Goal: Task Accomplishment & Management: Check status

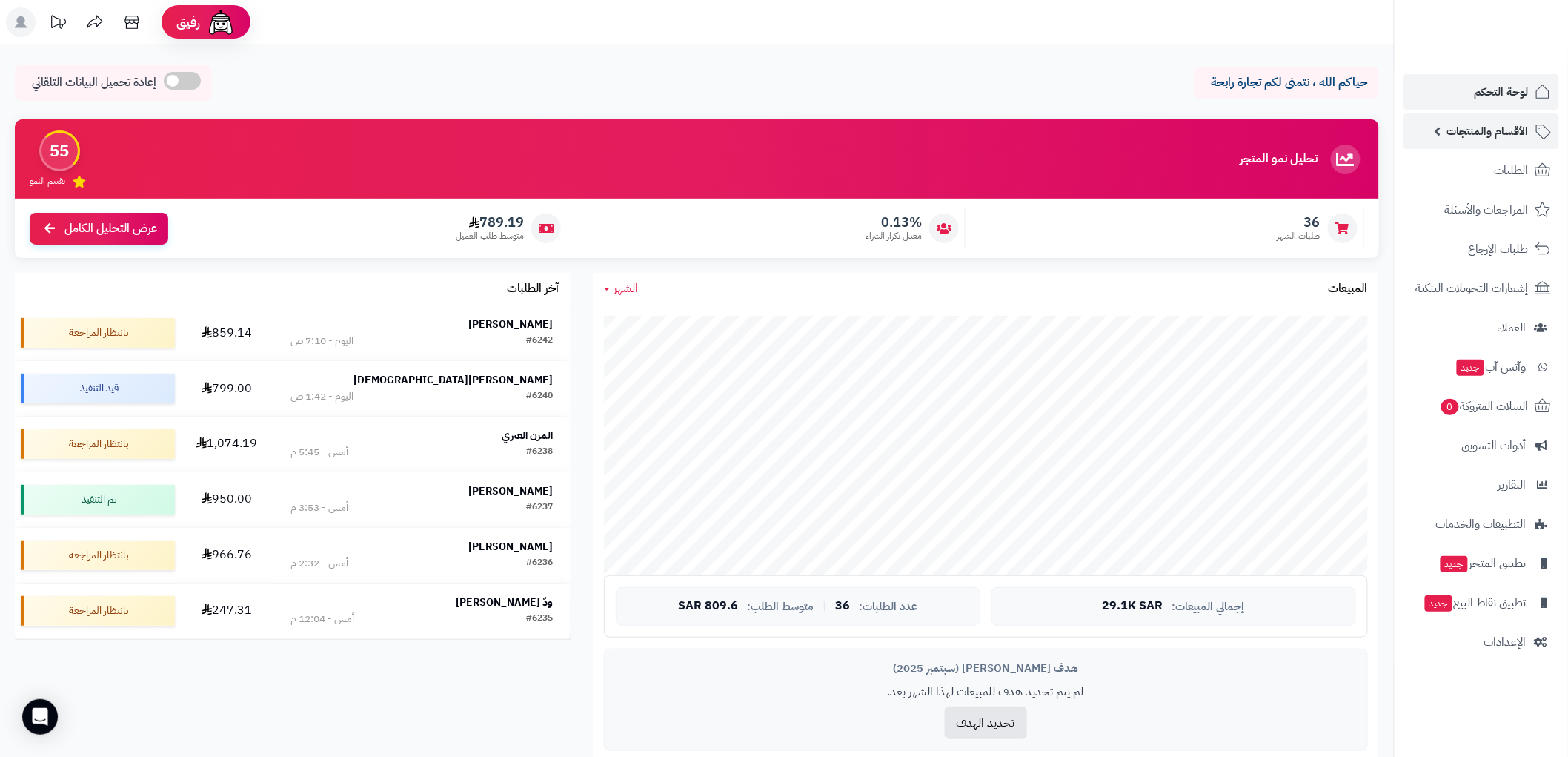
click at [1499, 142] on link "الأقسام والمنتجات" at bounding box center [1482, 131] width 156 height 36
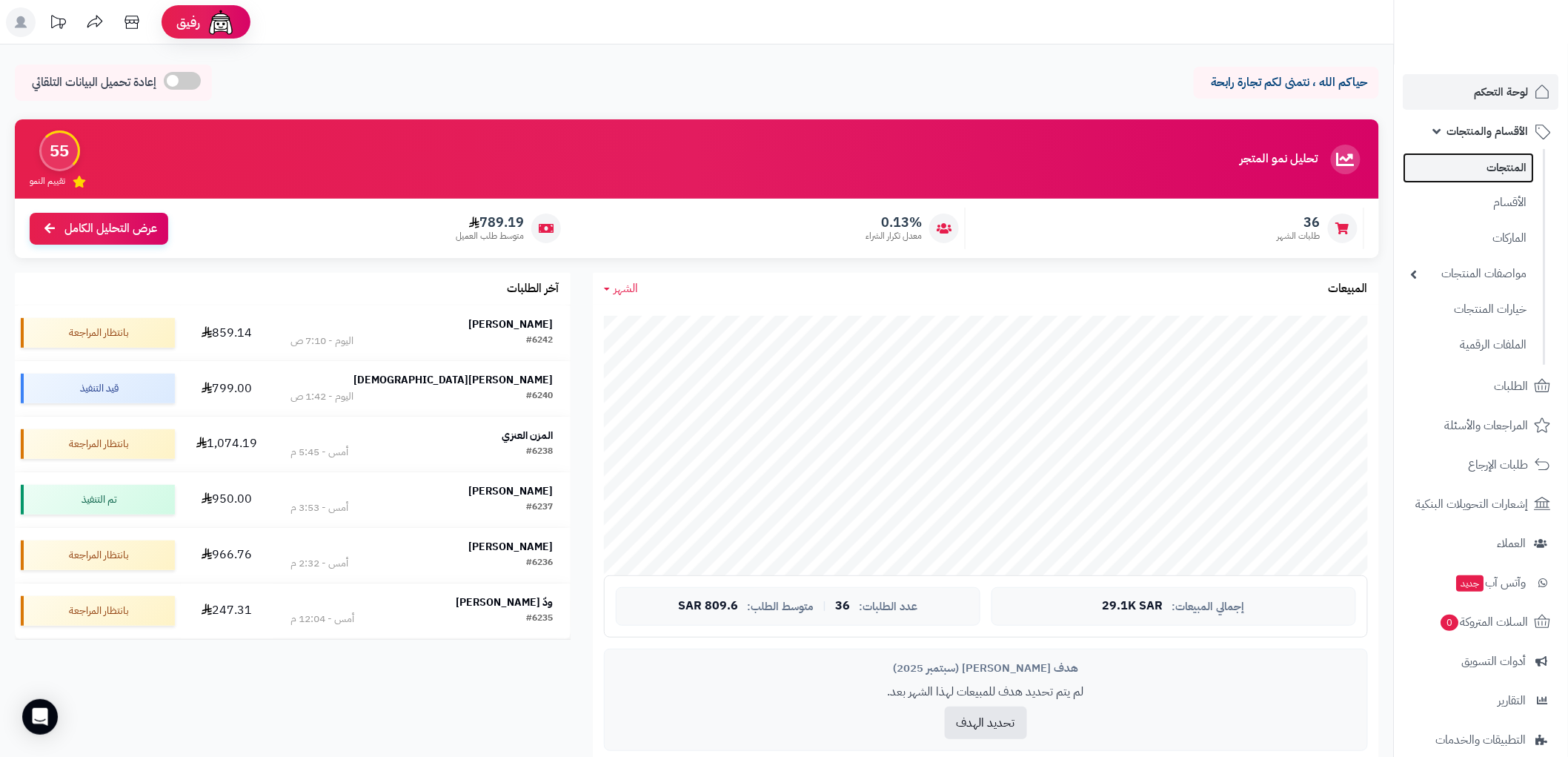
click at [1507, 174] on link "المنتجات" at bounding box center [1470, 168] width 131 height 30
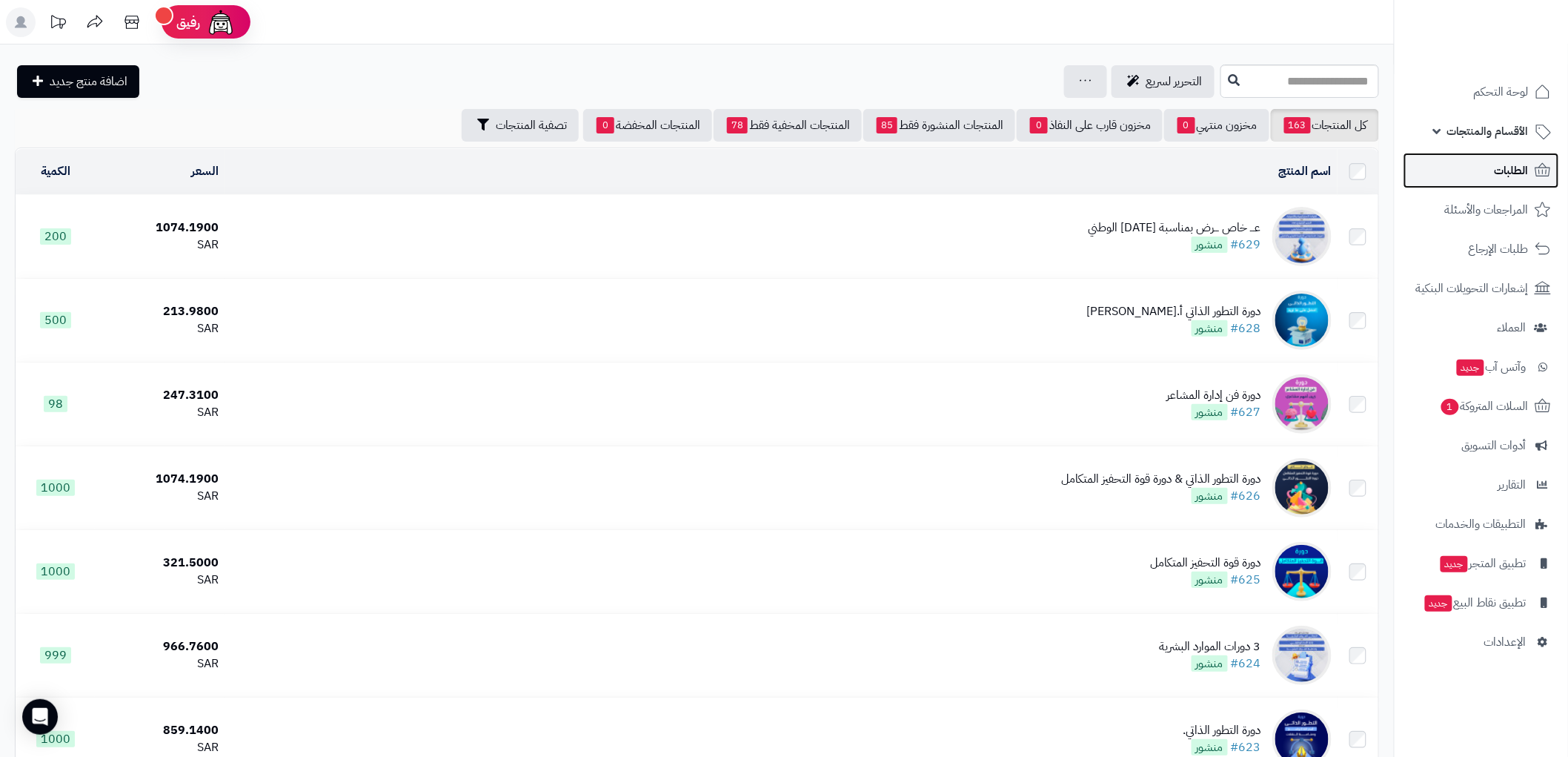
click at [1522, 160] on span "الطلبات" at bounding box center [1512, 171] width 34 height 21
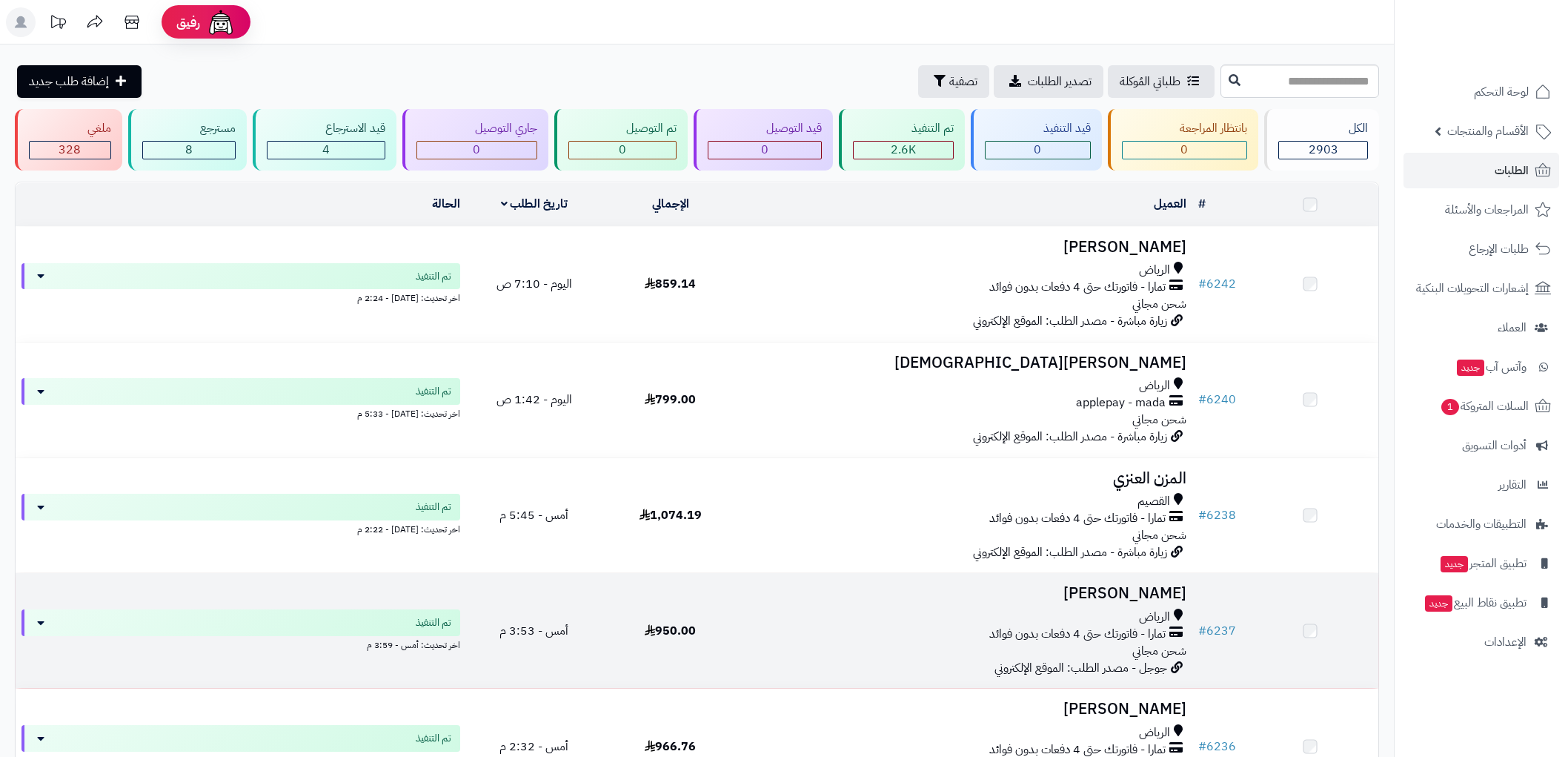
scroll to position [247, 0]
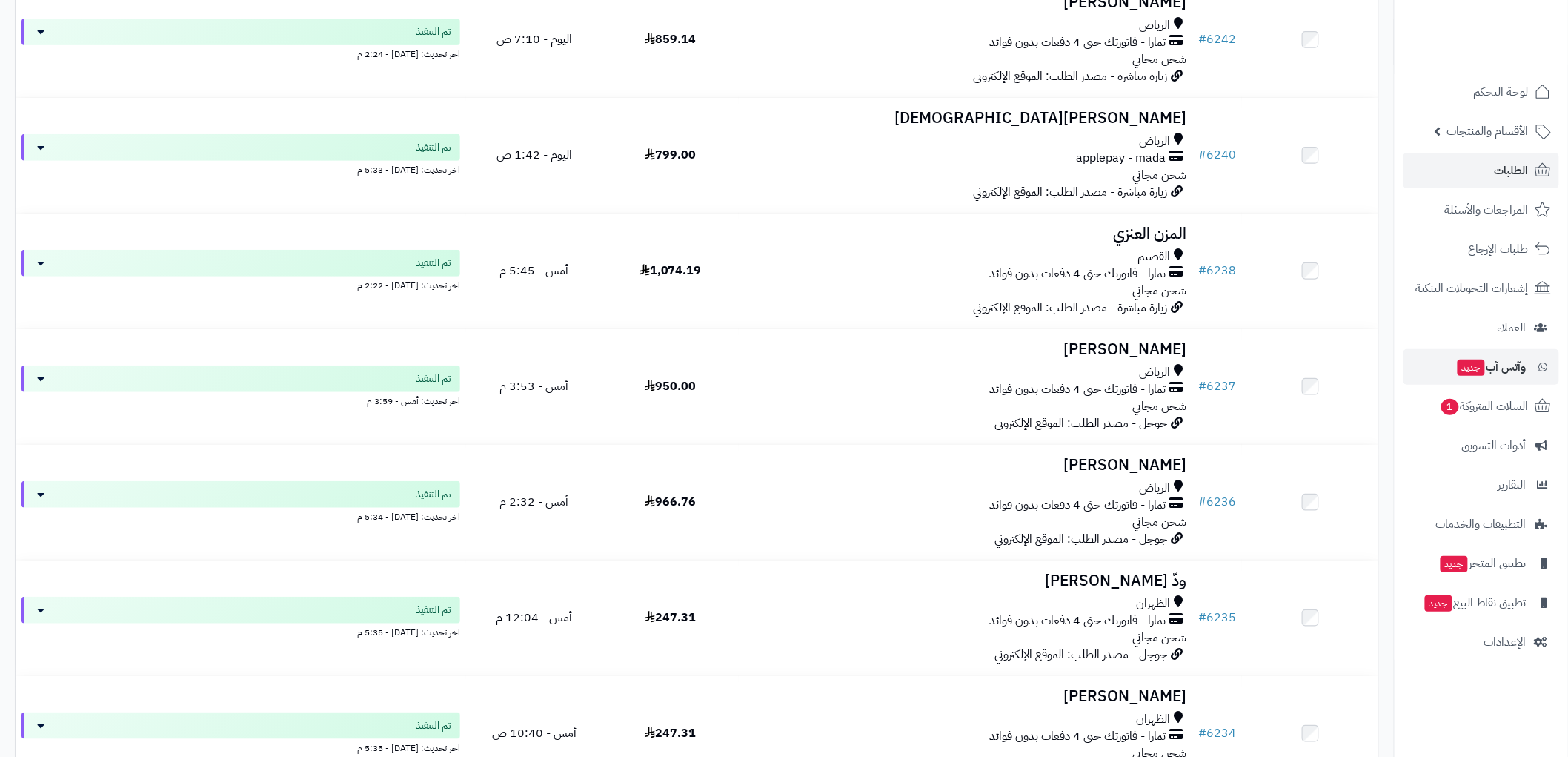
click at [1476, 126] on span "الأقسام والمنتجات" at bounding box center [1487, 131] width 82 height 21
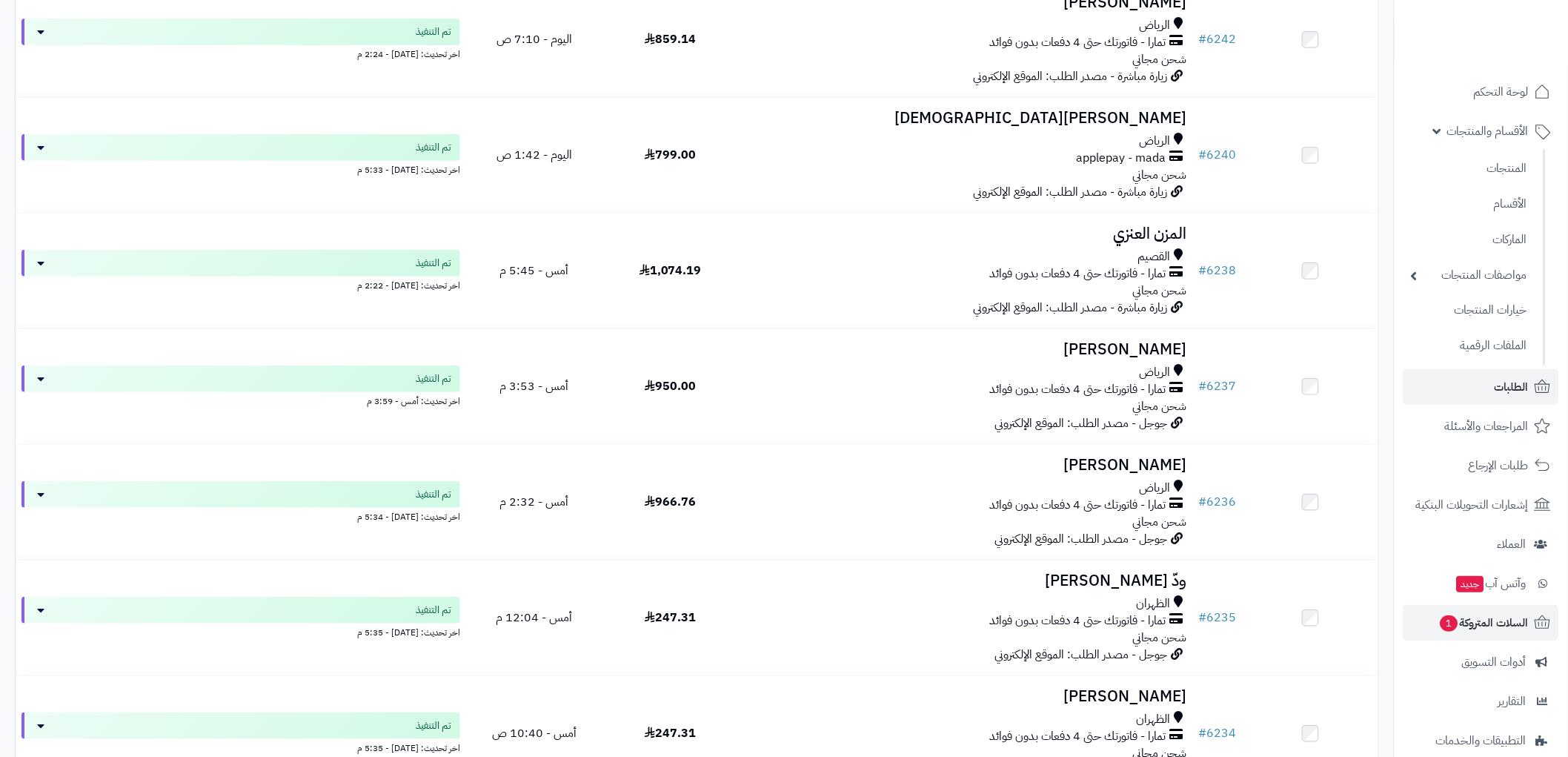
scroll to position [0, 0]
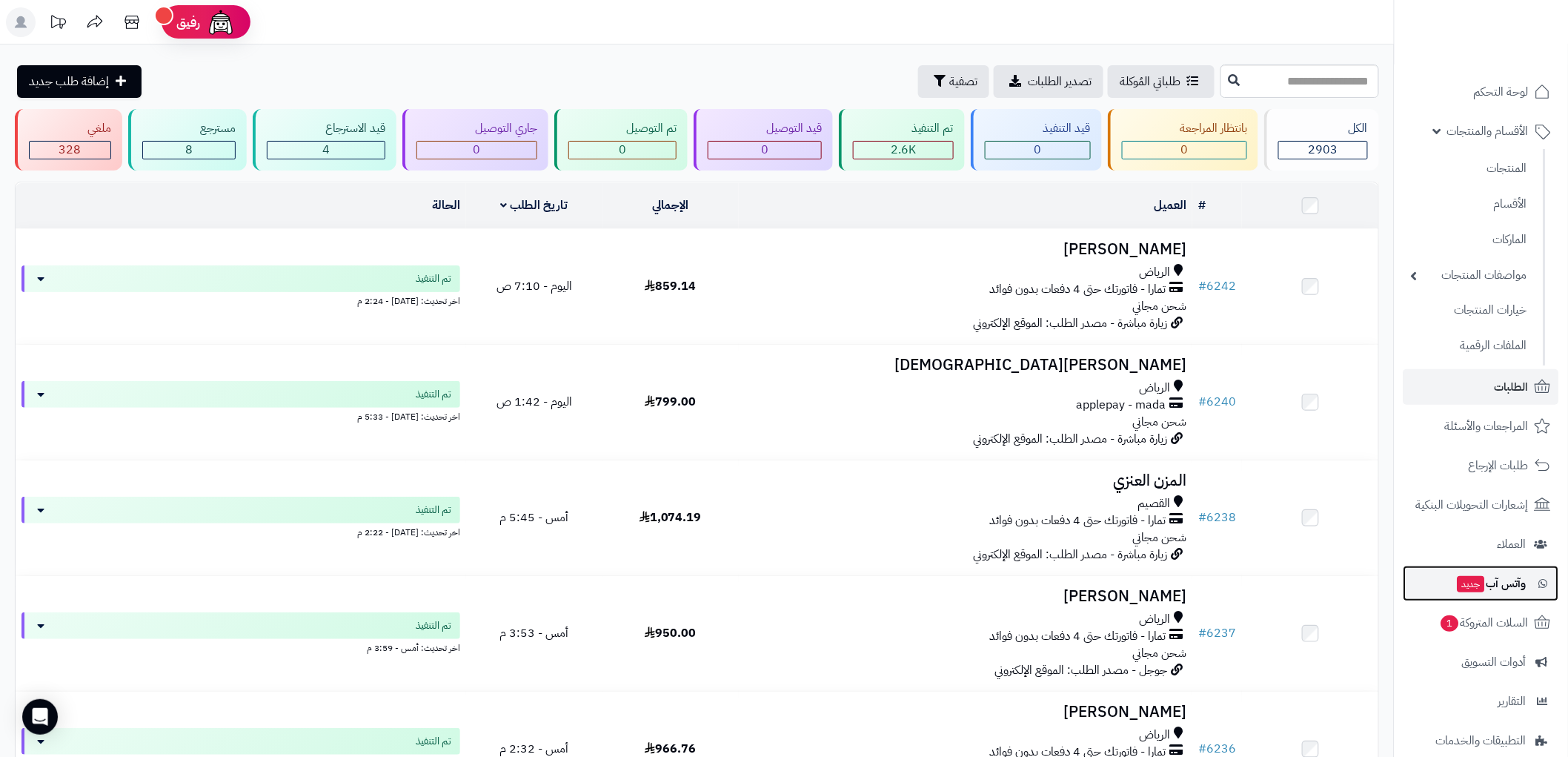
click at [1506, 598] on link "وآتس آب جديد" at bounding box center [1482, 583] width 156 height 36
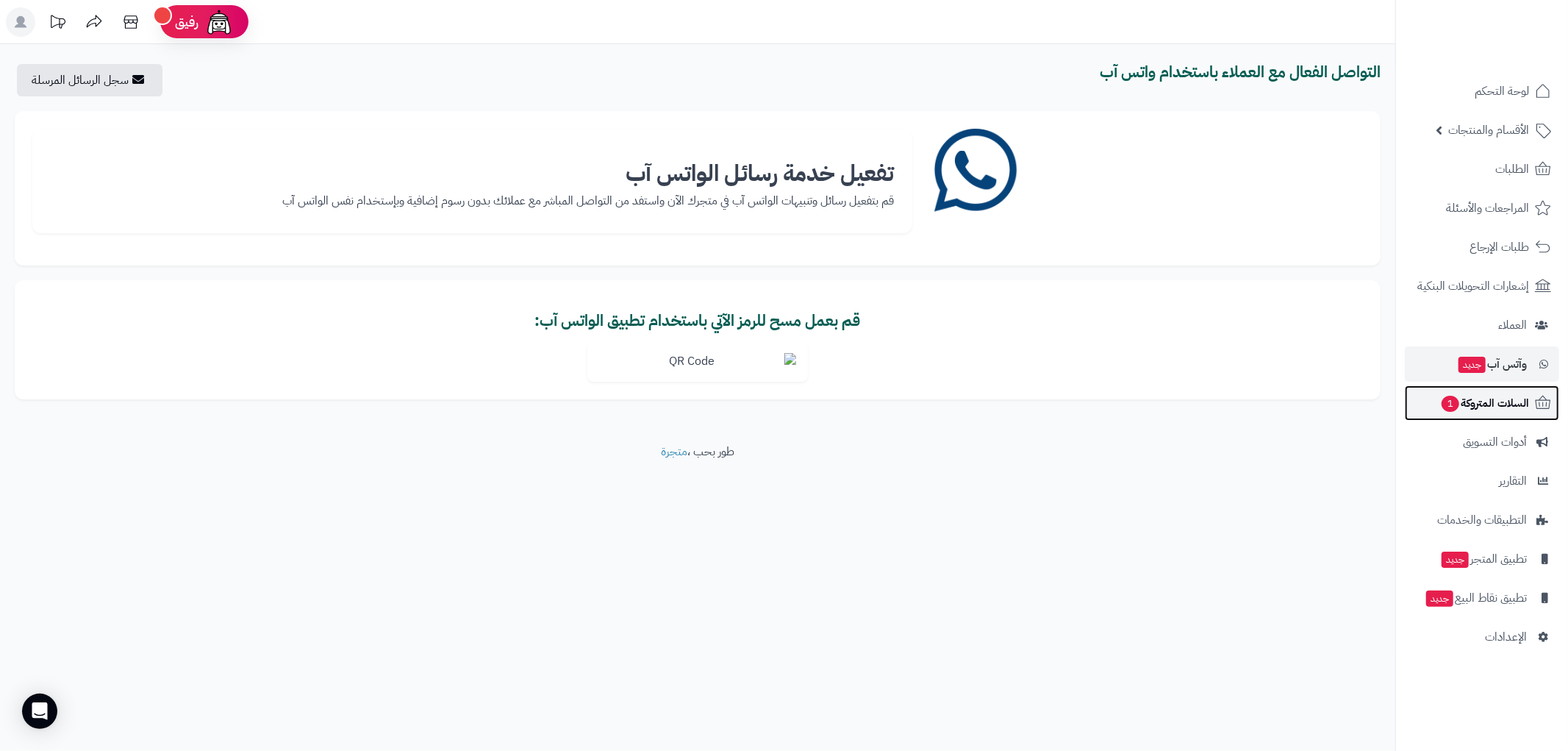
click at [1508, 401] on span "السلات المتروكة 1" at bounding box center [1485, 403] width 89 height 20
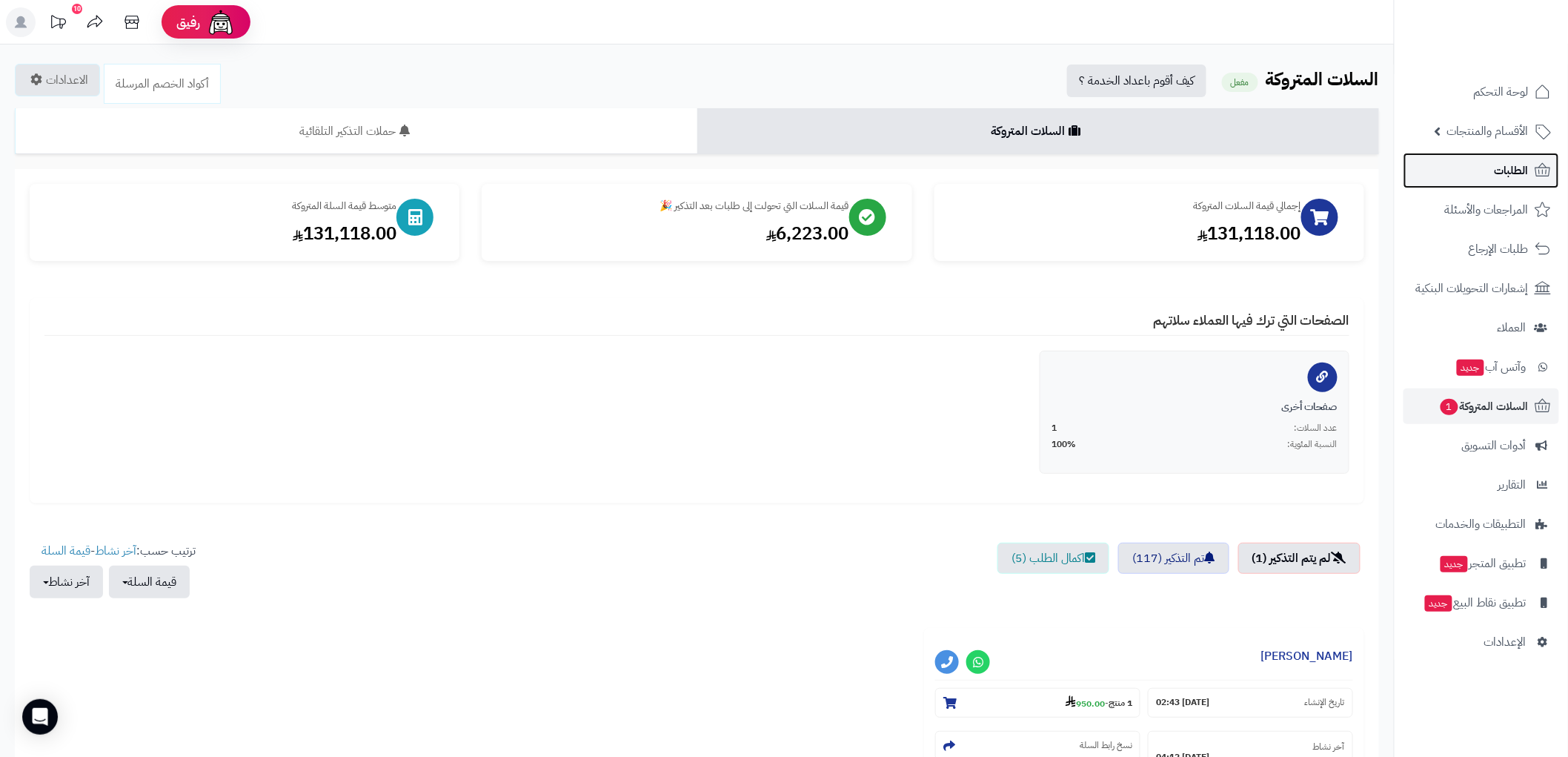
click at [1522, 163] on span "الطلبات" at bounding box center [1512, 171] width 34 height 21
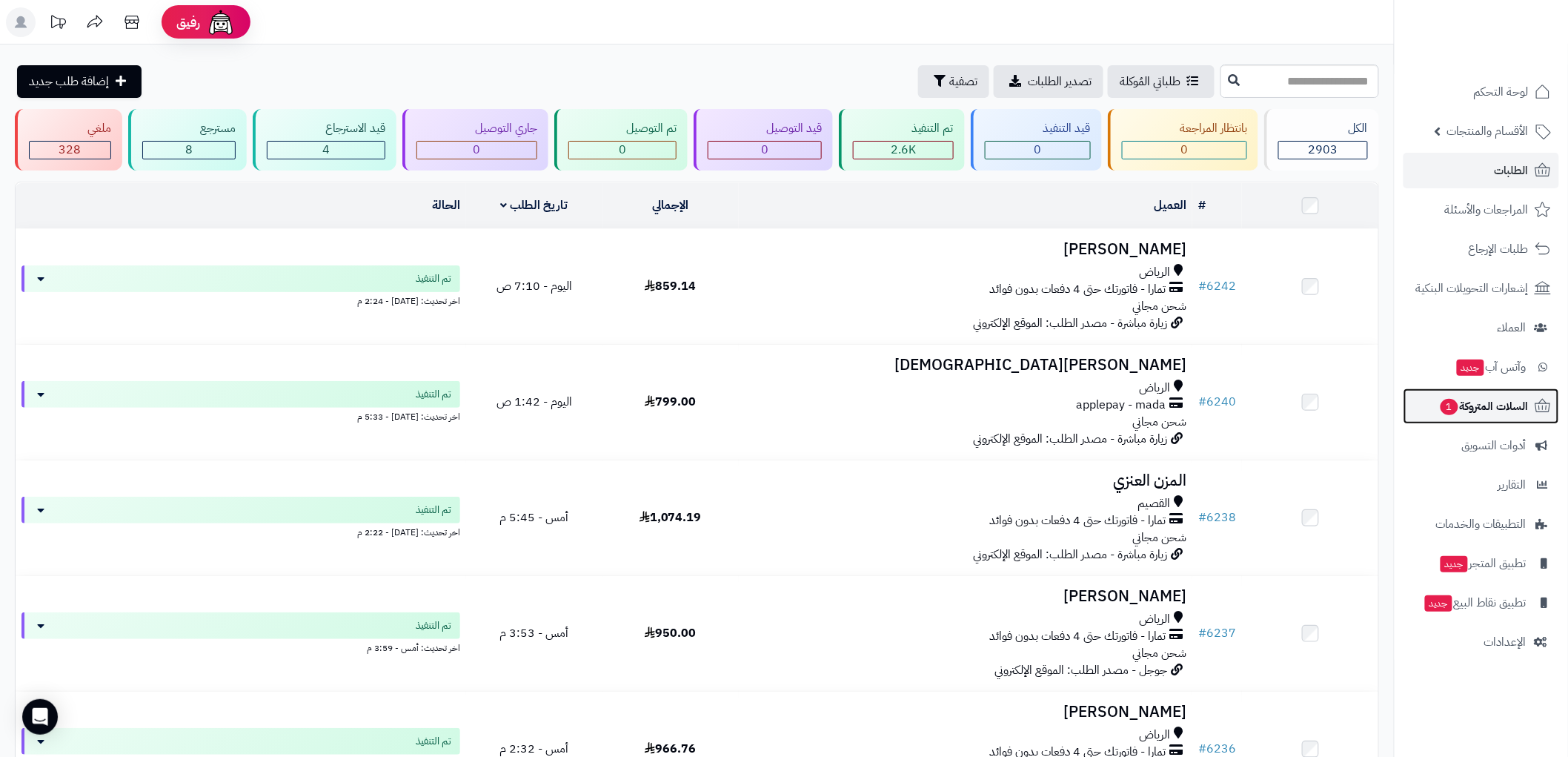
click at [1478, 408] on span "السلات المتروكة 1" at bounding box center [1484, 406] width 90 height 21
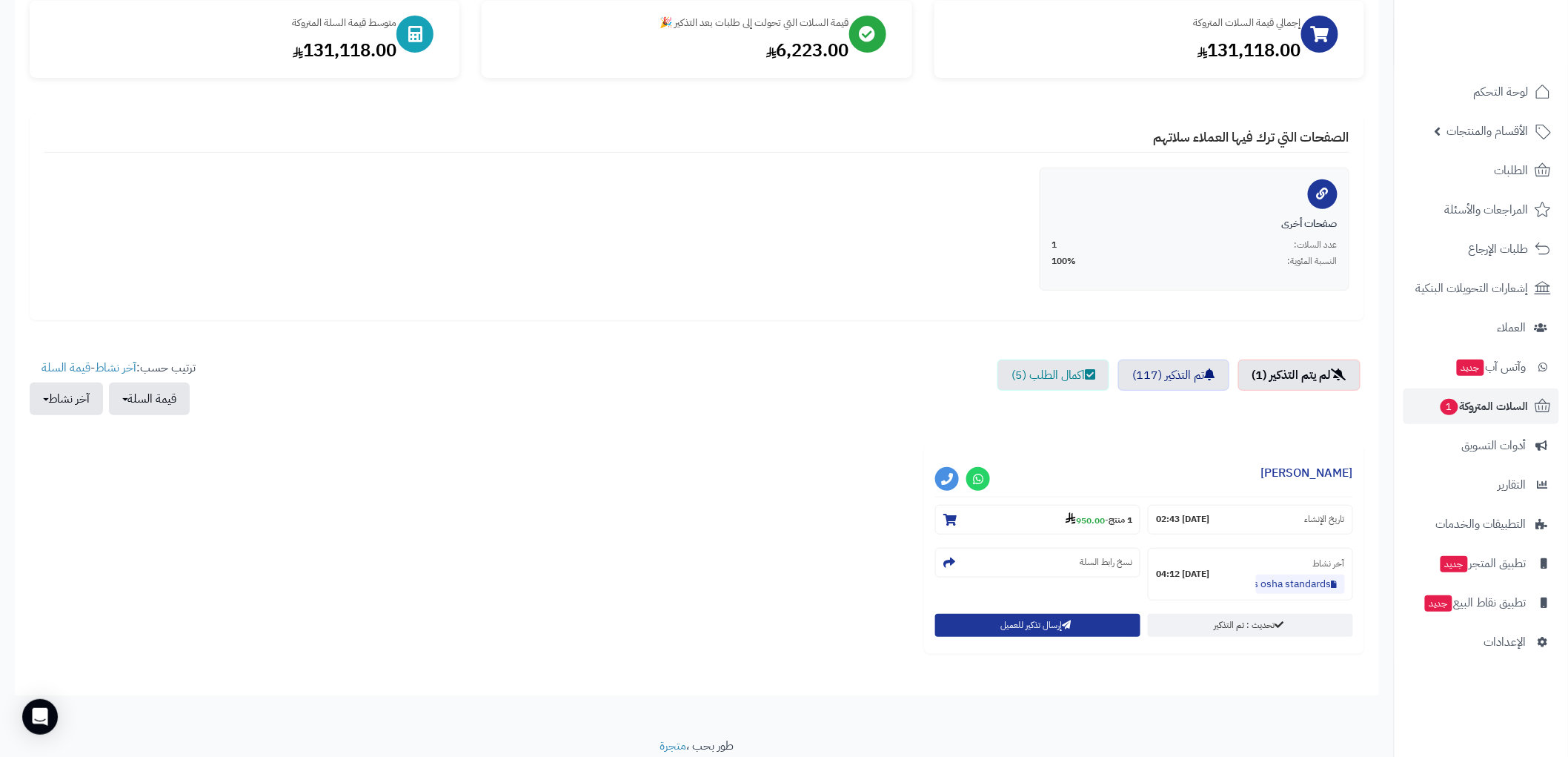
scroll to position [238, 0]
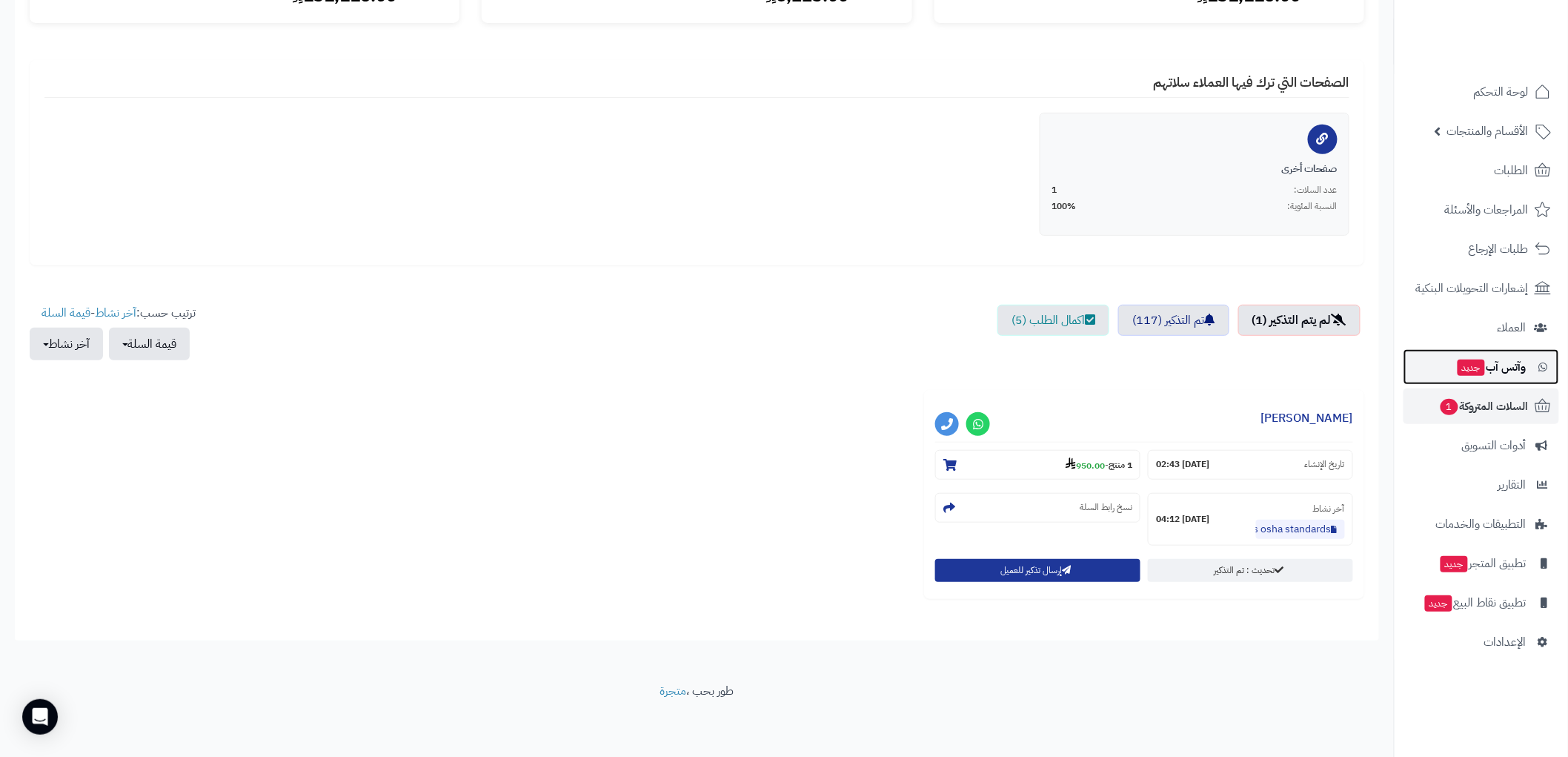
click at [1450, 360] on link "وآتس آب جديد" at bounding box center [1482, 367] width 156 height 36
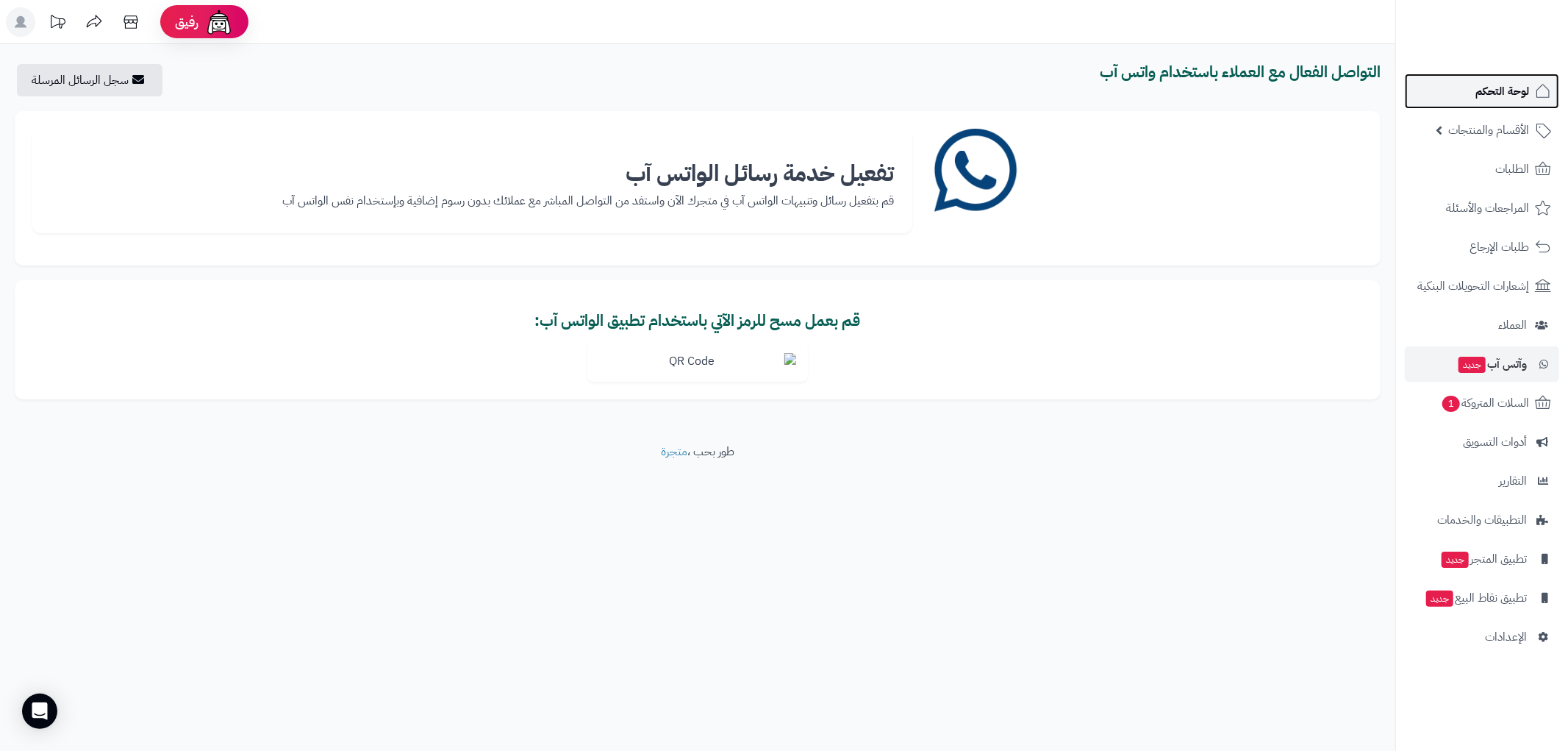
click at [1512, 91] on span "لوحة التحكم" at bounding box center [1503, 91] width 54 height 20
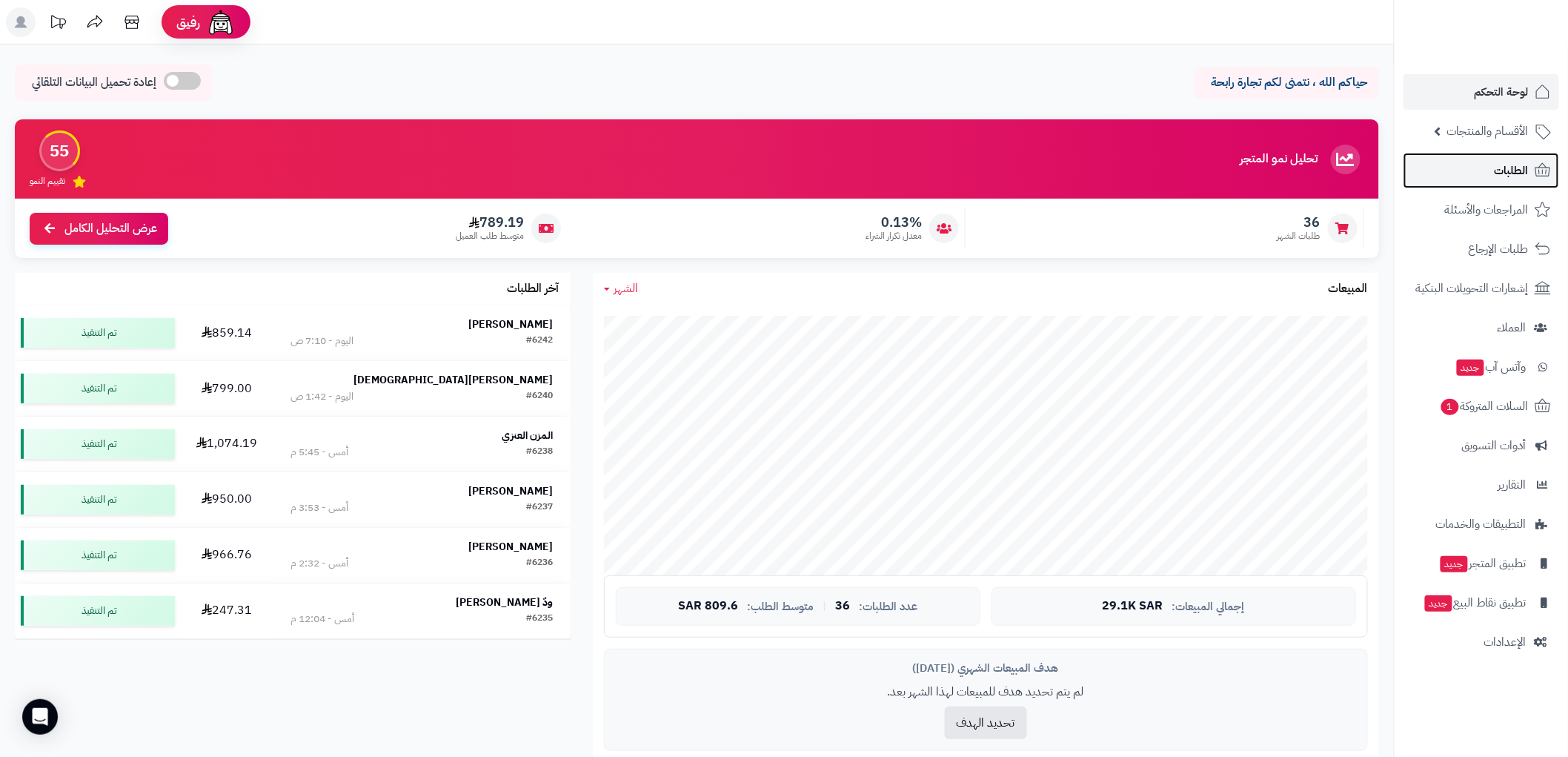
click at [1514, 167] on span "الطلبات" at bounding box center [1512, 171] width 34 height 21
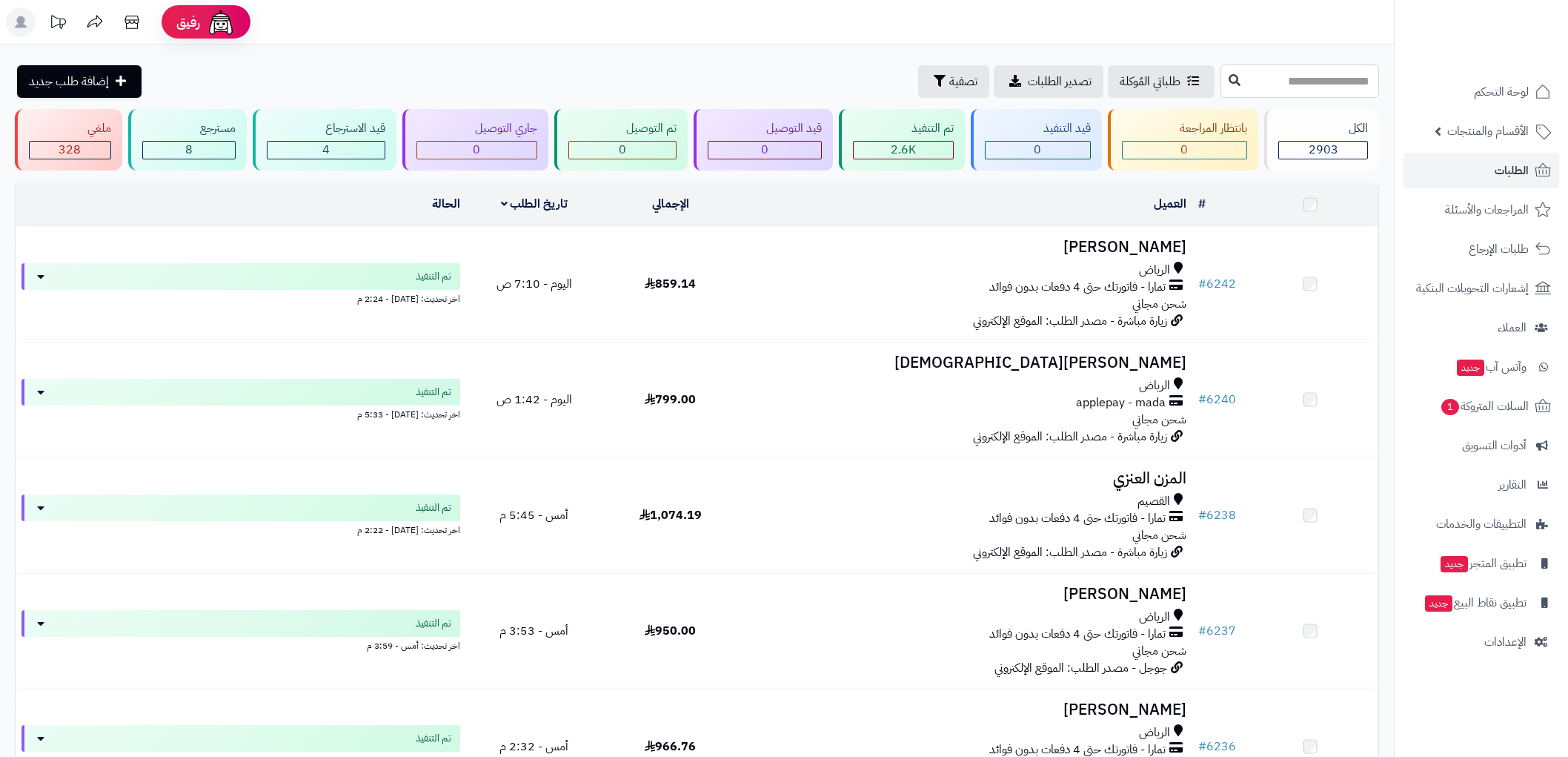
click at [1321, 82] on input "text" at bounding box center [1299, 82] width 158 height 34
click at [1329, 77] on input "text" at bounding box center [1299, 82] width 158 height 34
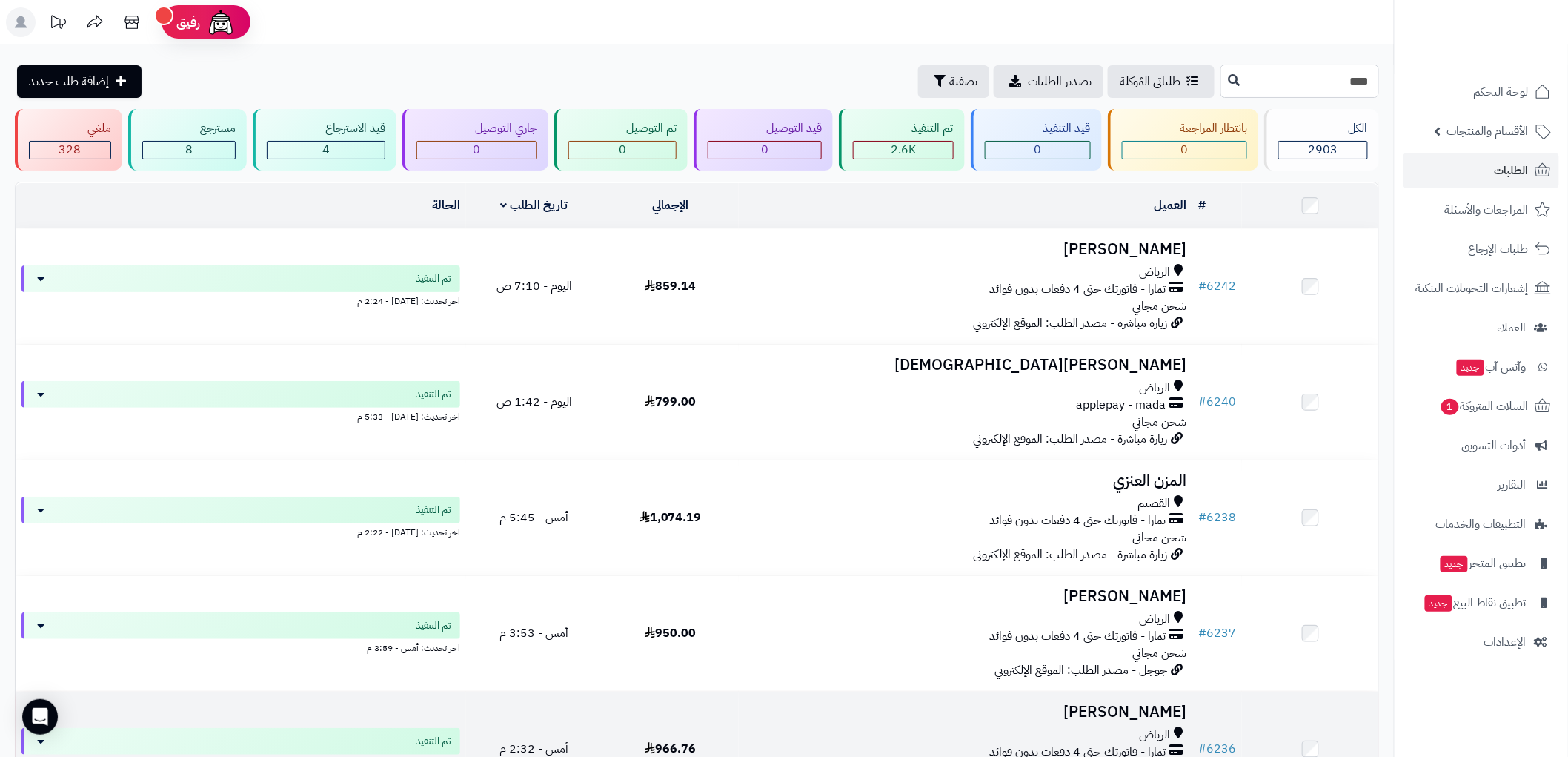
type input "****"
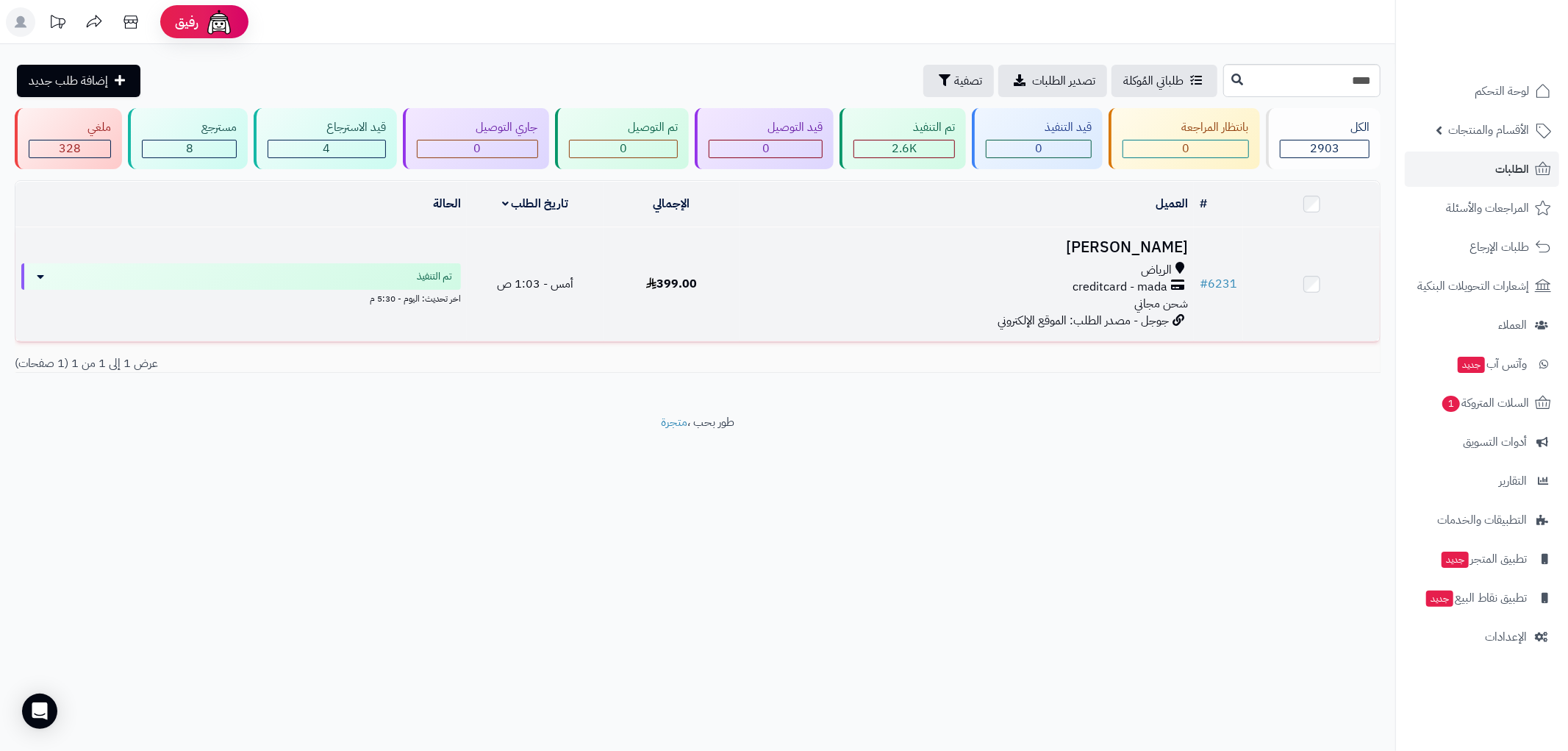
click at [982, 274] on div "الرياض" at bounding box center [967, 270] width 443 height 17
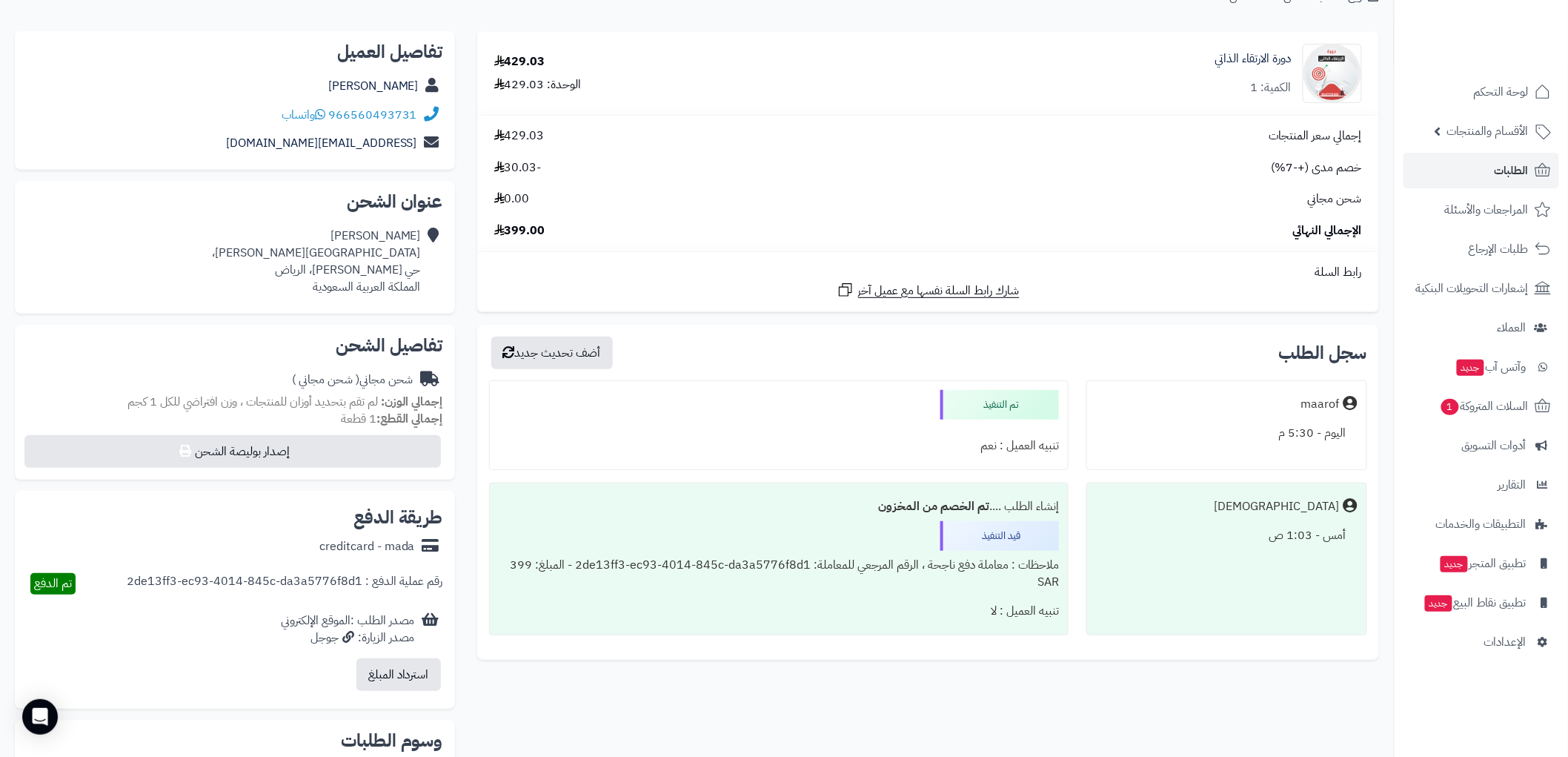
scroll to position [247, 0]
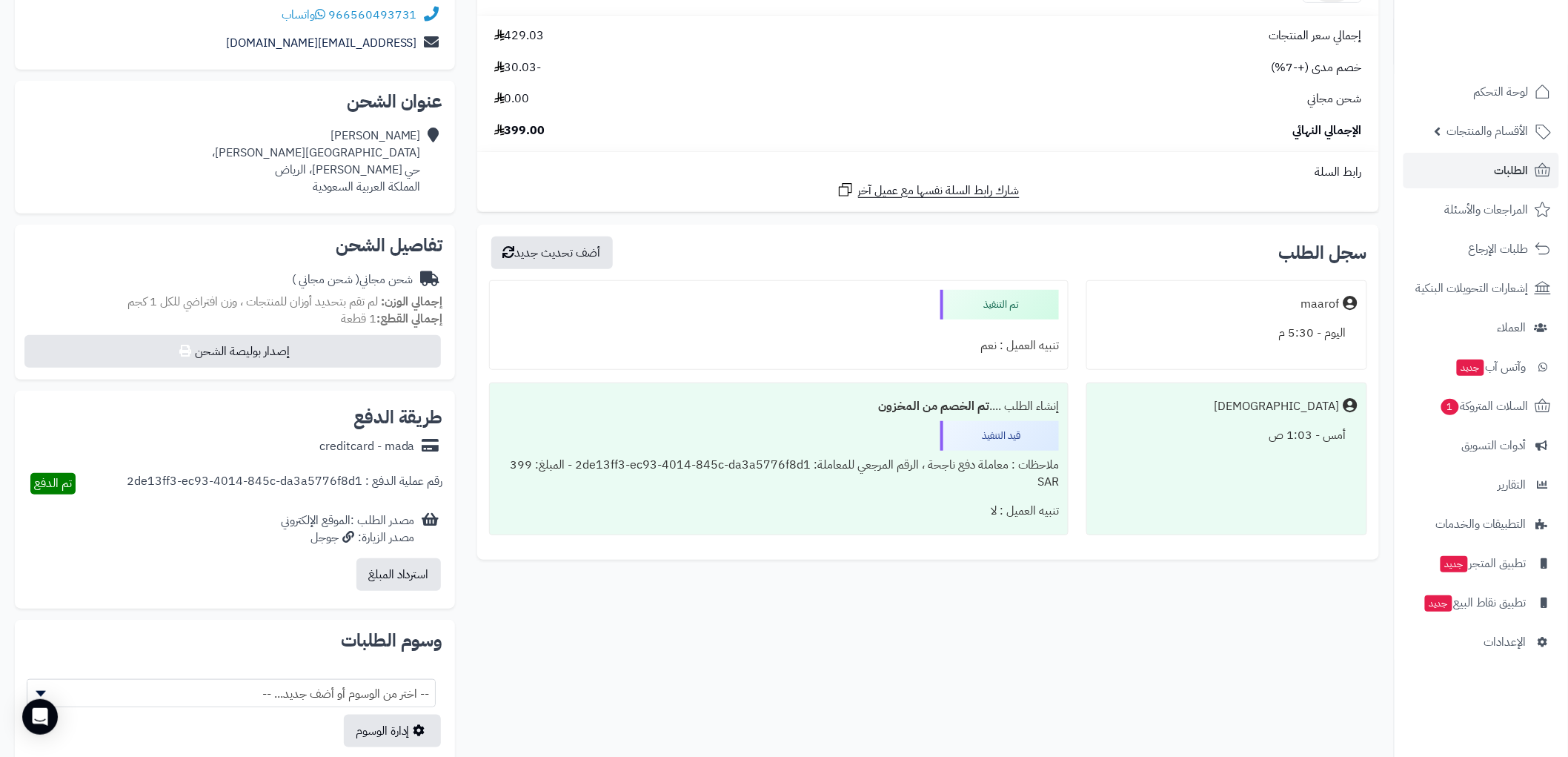
click at [353, 453] on div "creditcard - mada" at bounding box center [368, 447] width 96 height 17
click at [353, 452] on div "creditcard - mada" at bounding box center [368, 447] width 96 height 17
copy div "creditcard - mada"
click at [1501, 100] on span "لوحة التحكم" at bounding box center [1501, 92] width 54 height 21
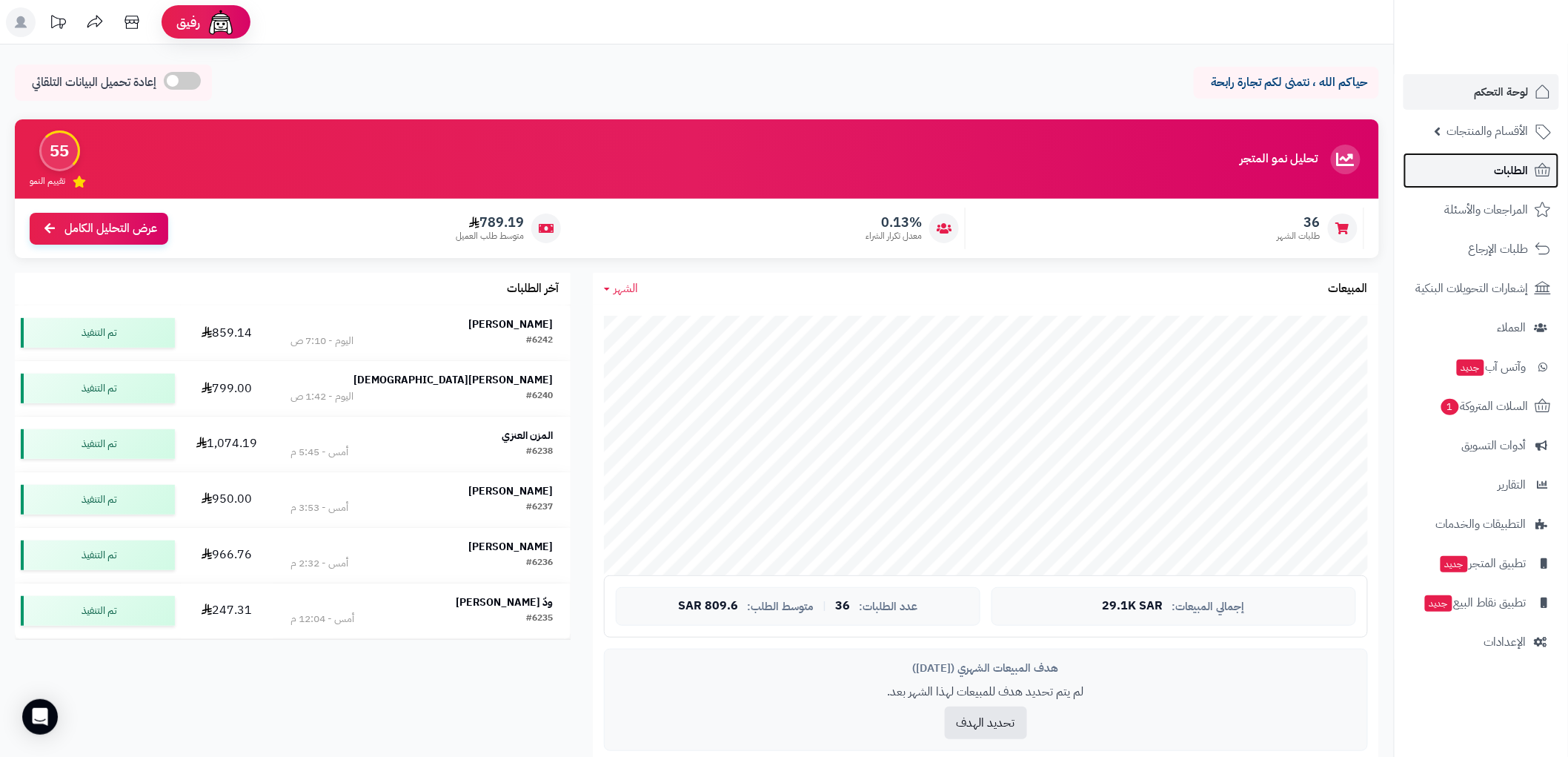
click at [1515, 172] on span "الطلبات" at bounding box center [1512, 171] width 34 height 21
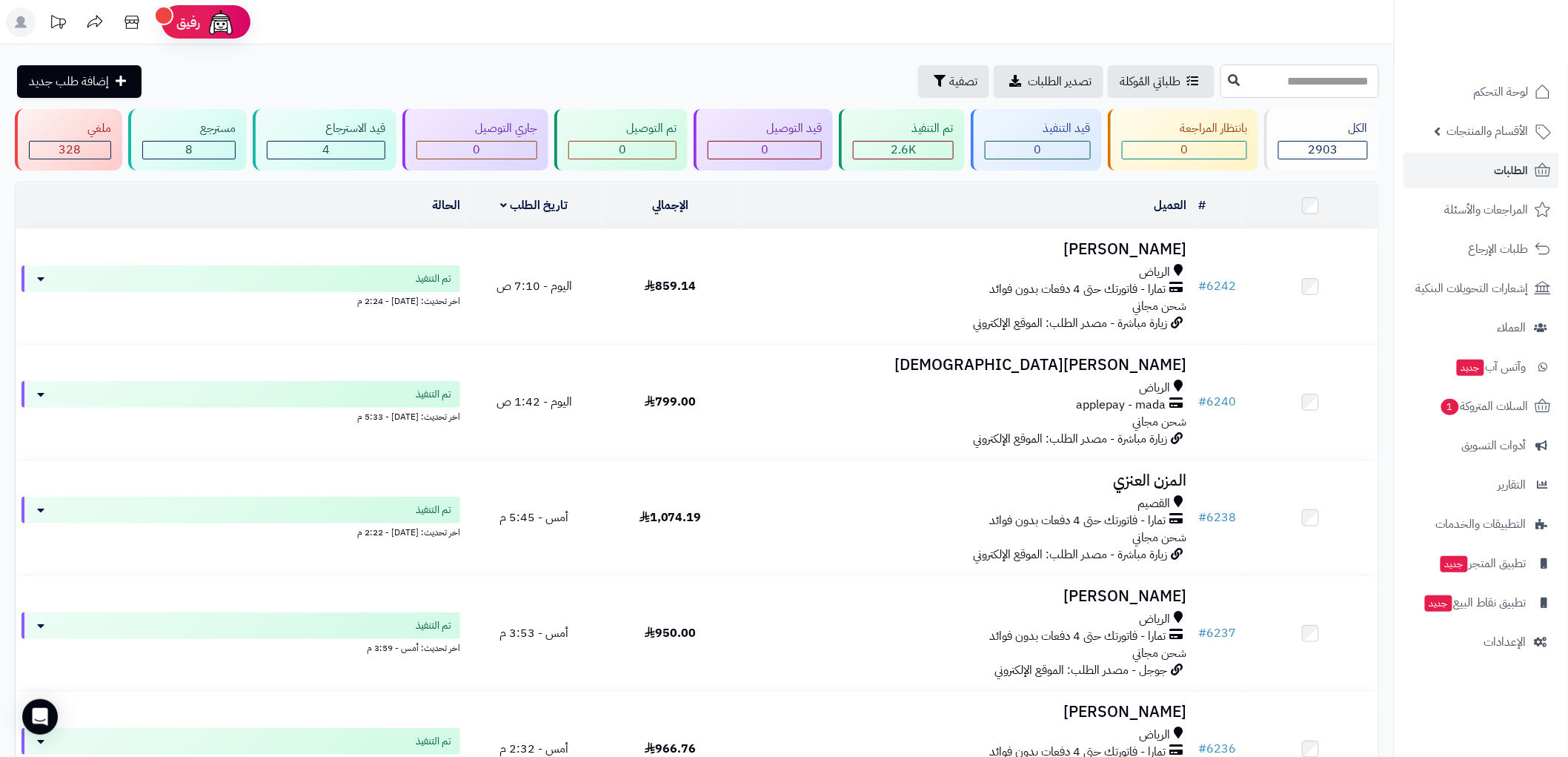
click at [1334, 82] on input "text" at bounding box center [1299, 82] width 158 height 34
type input "****"
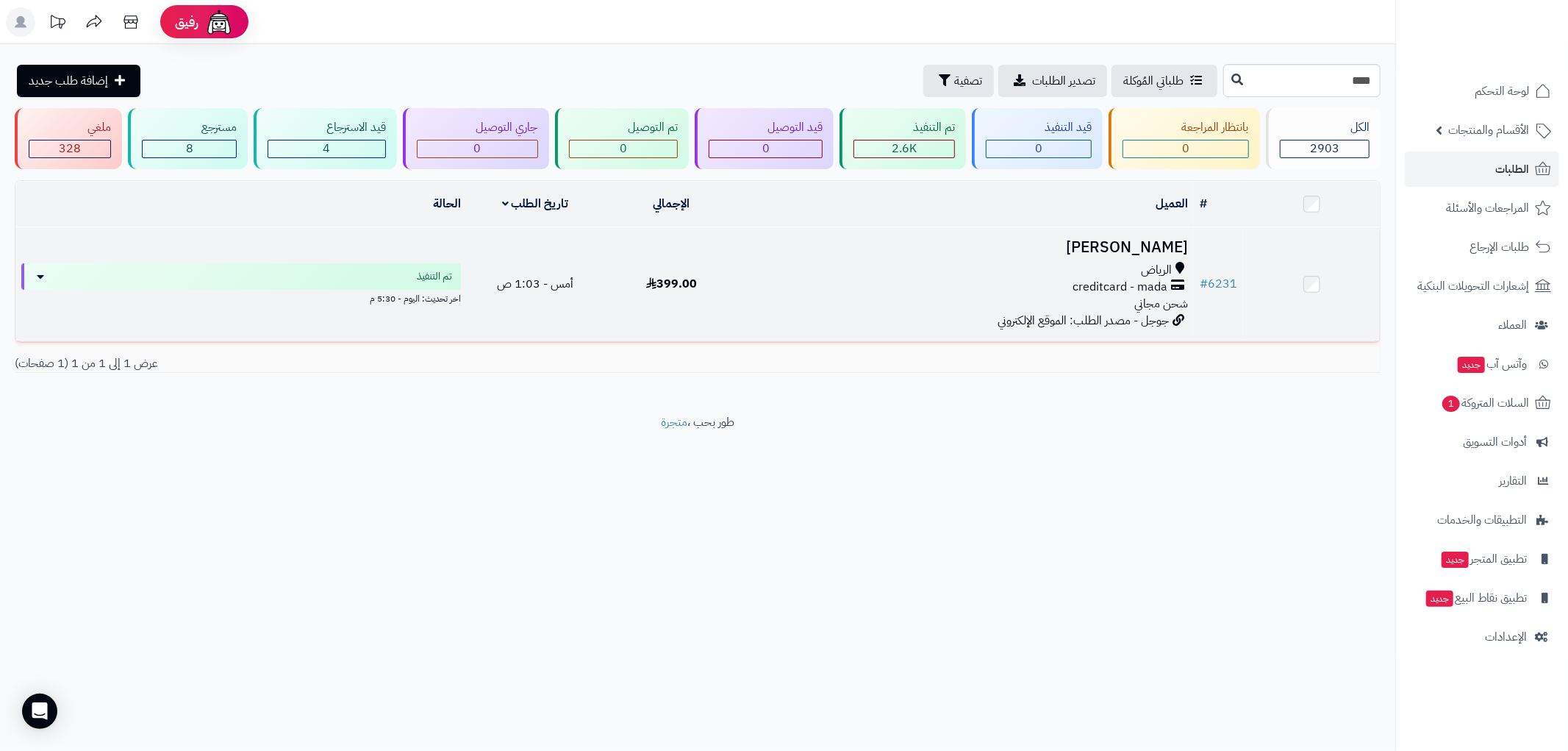
click at [930, 296] on div "[GEOGRAPHIC_DATA] creditcard - mada شحن مجاني" at bounding box center [967, 287] width 443 height 51
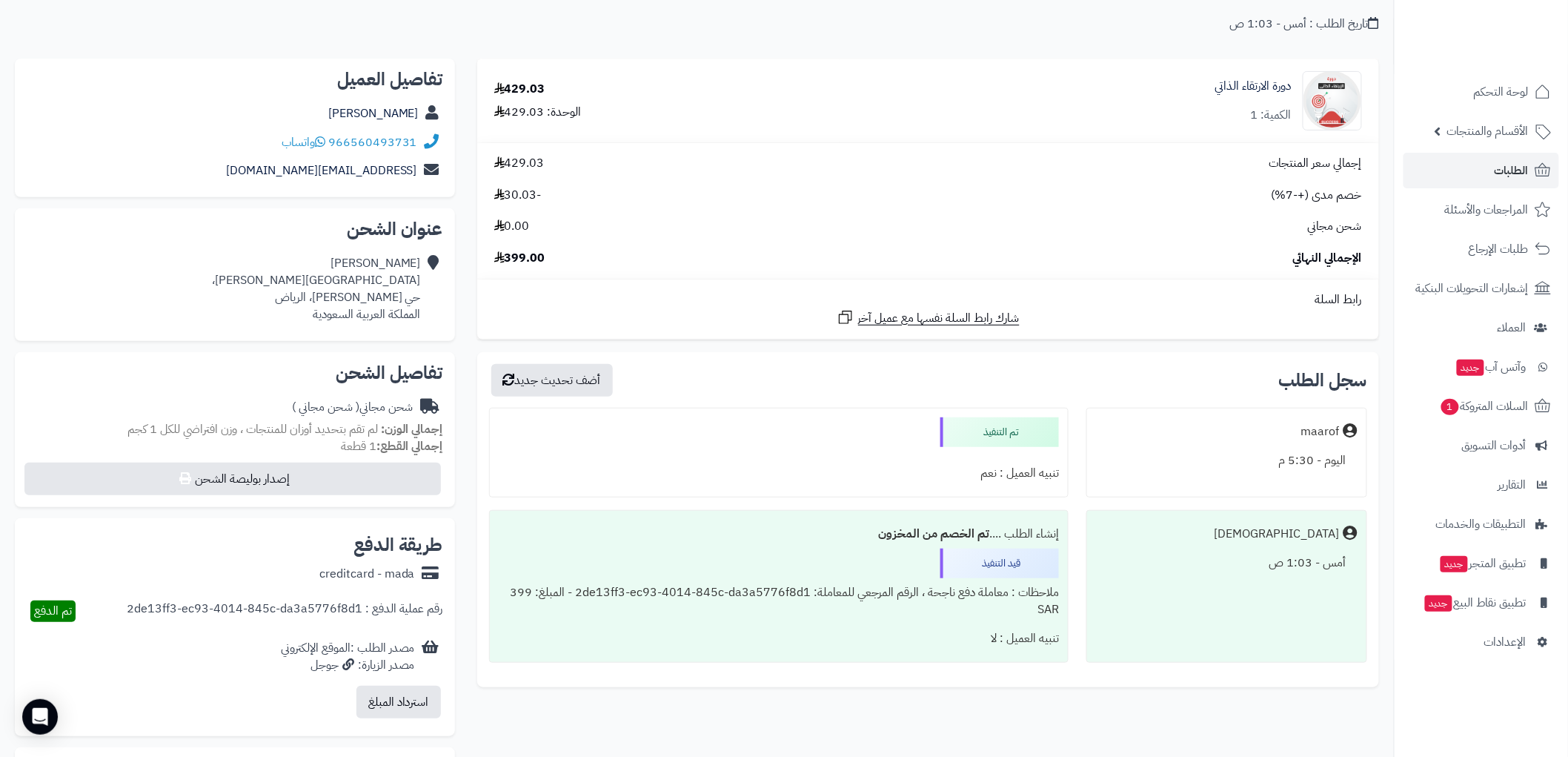
scroll to position [247, 0]
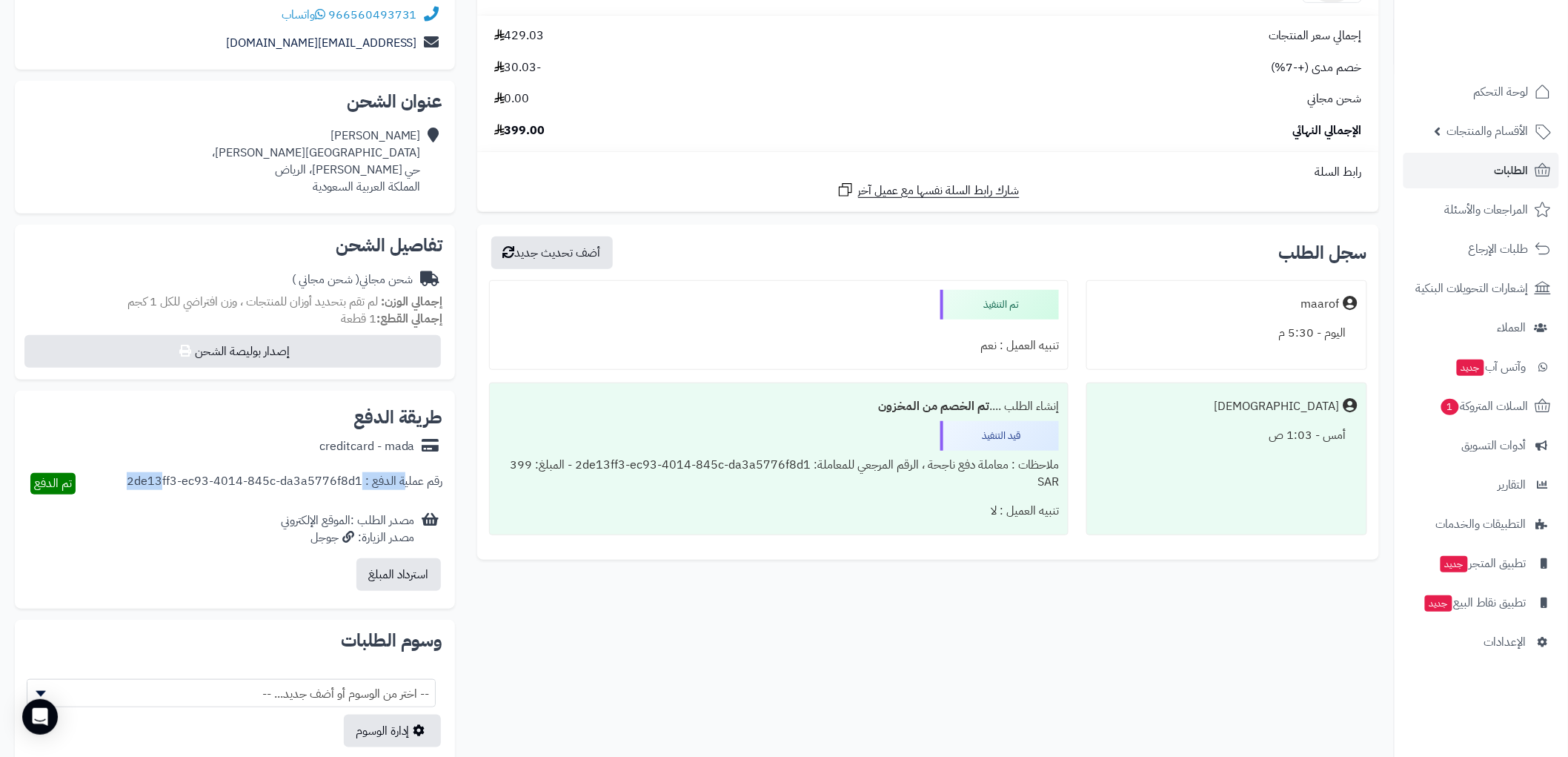
drag, startPoint x: 161, startPoint y: 485, endPoint x: 413, endPoint y: 468, distance: 252.6
click at [411, 465] on div "رقم عملية الدفع : 2de13ff3-ec93-4014-845c-da3a5776f8d1 تم الدفع" at bounding box center [234, 483] width 416 height 45
click at [417, 482] on div "رقم عملية الدفع : 2de13ff3-ec93-4014-845c-da3a5776f8d1" at bounding box center [284, 483] width 316 height 22
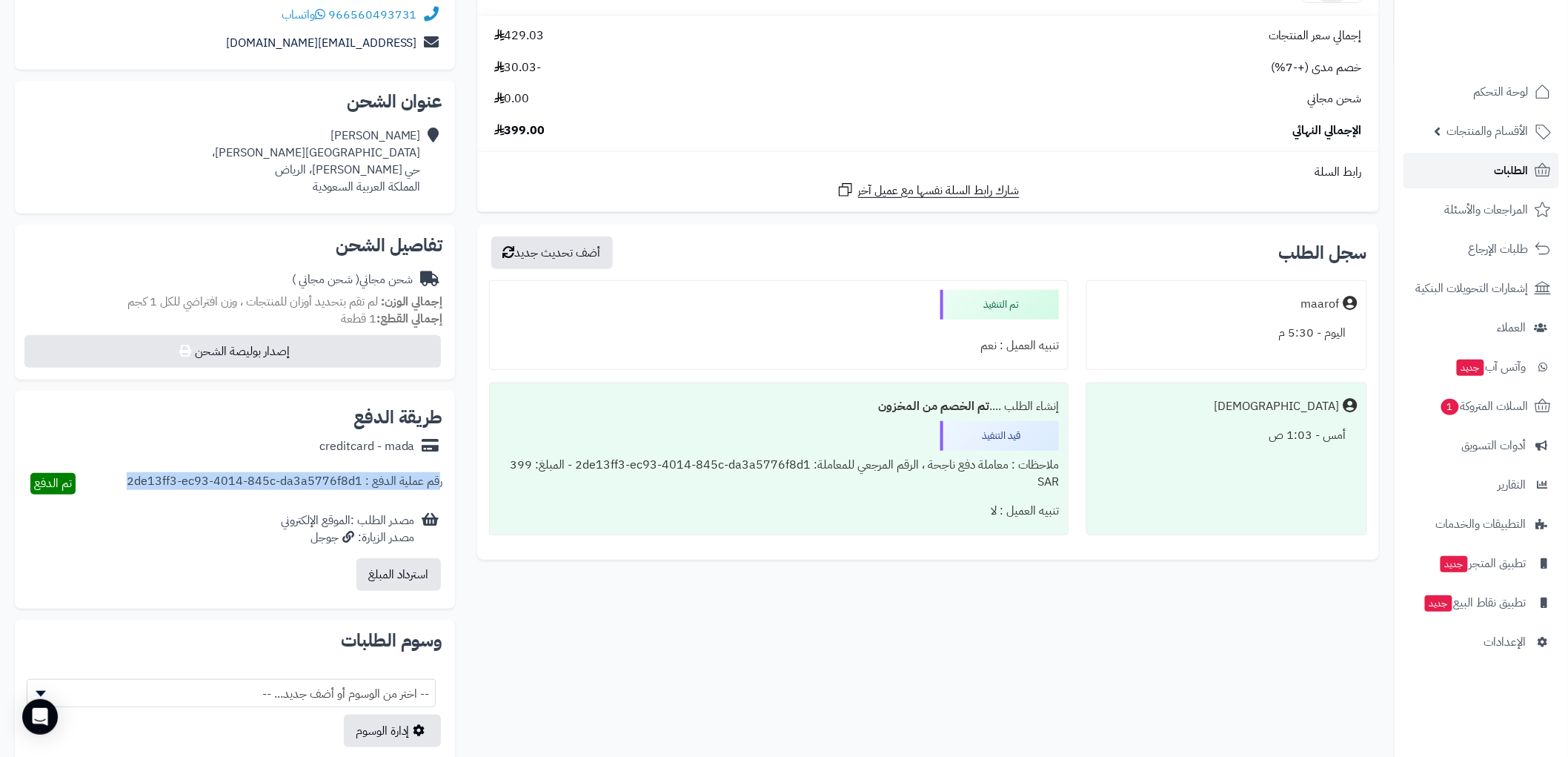
click at [1493, 164] on link "الطلبات" at bounding box center [1482, 171] width 156 height 36
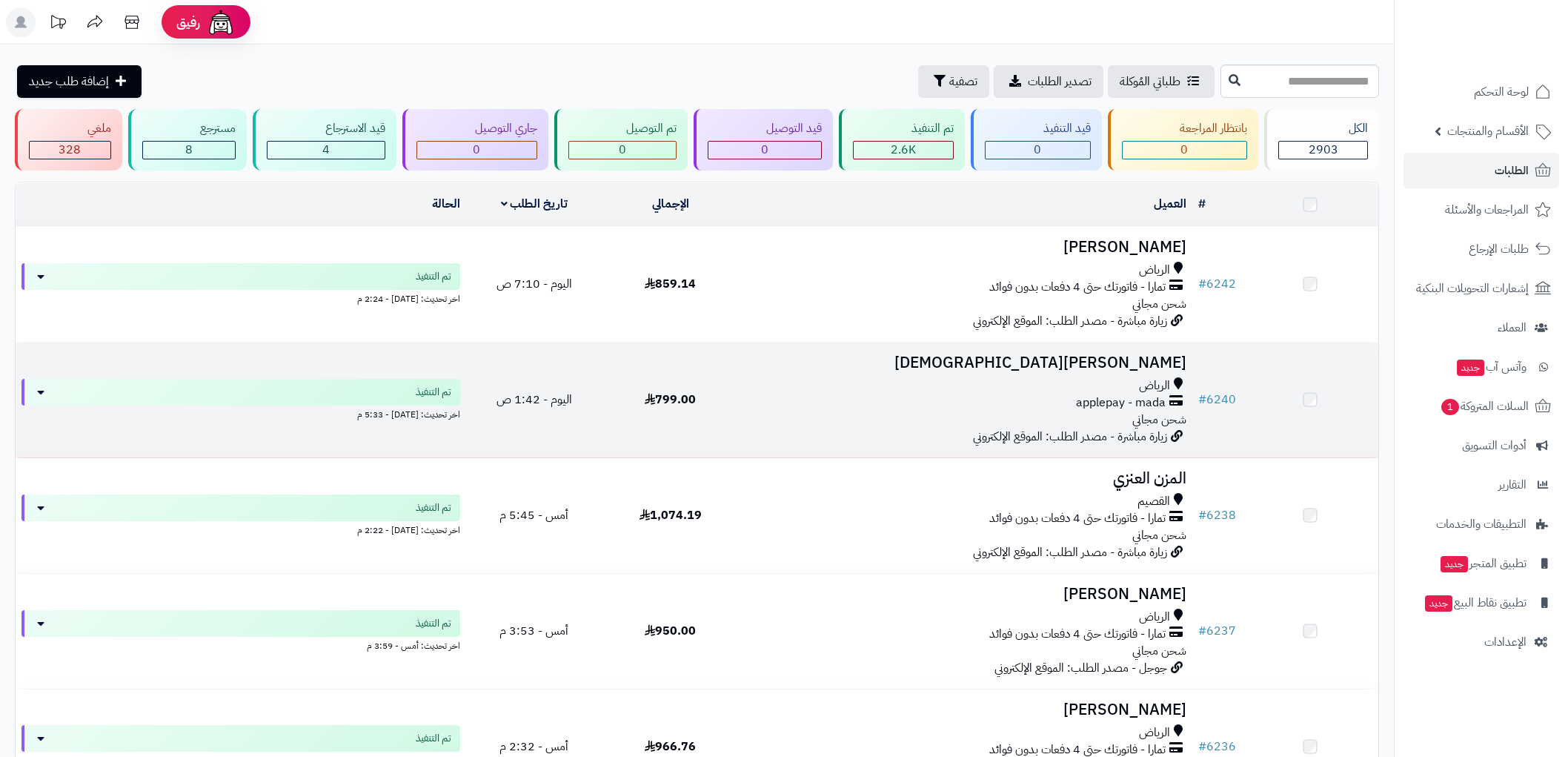
click at [869, 272] on div "الرياض" at bounding box center [965, 270] width 442 height 17
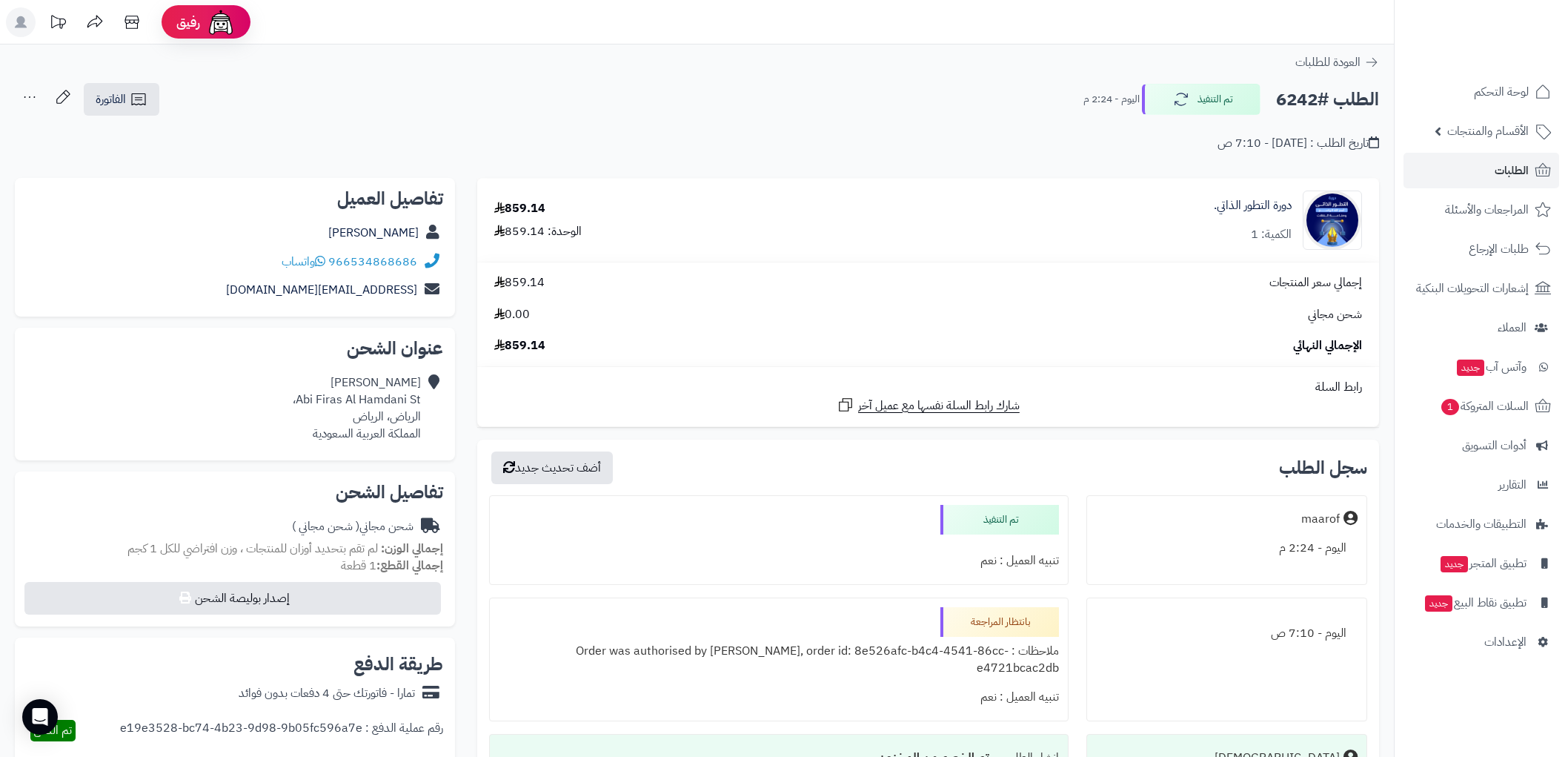
scroll to position [247, 0]
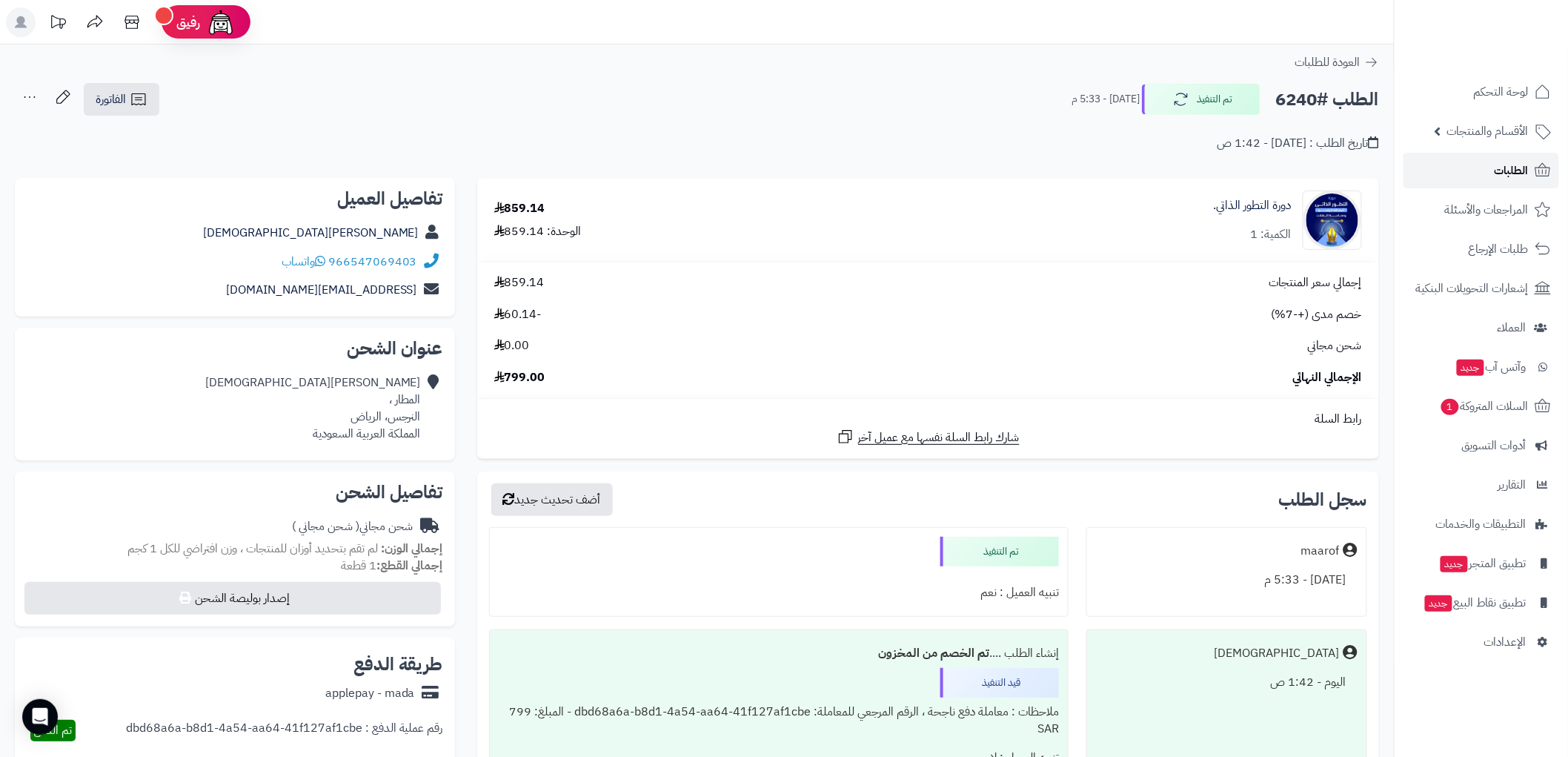
click at [1510, 171] on span "الطلبات" at bounding box center [1512, 171] width 34 height 21
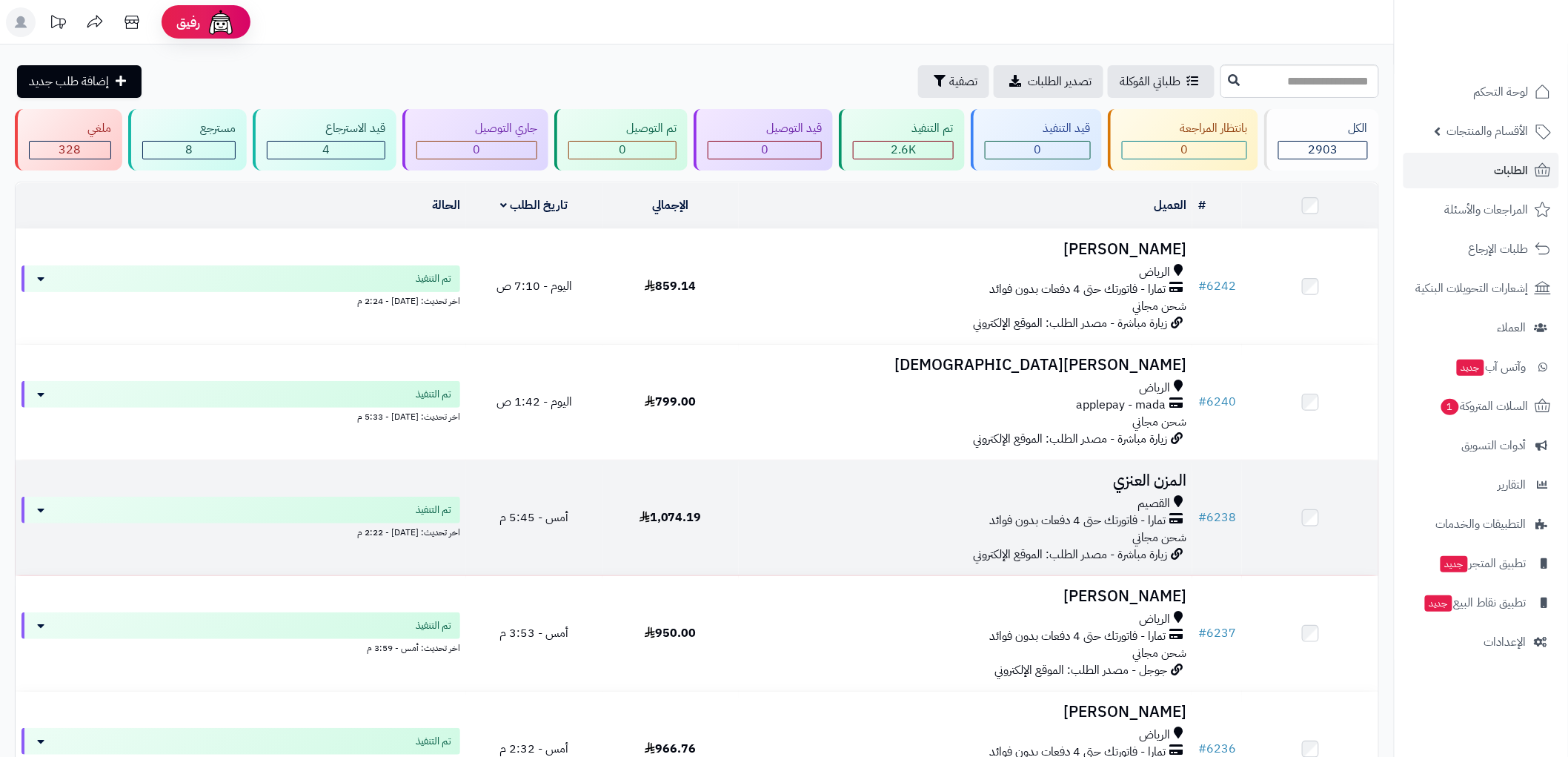
click at [1085, 546] on span "زيارة مباشرة - مصدر الطلب: الموقع الإلكتروني" at bounding box center [1069, 554] width 194 height 18
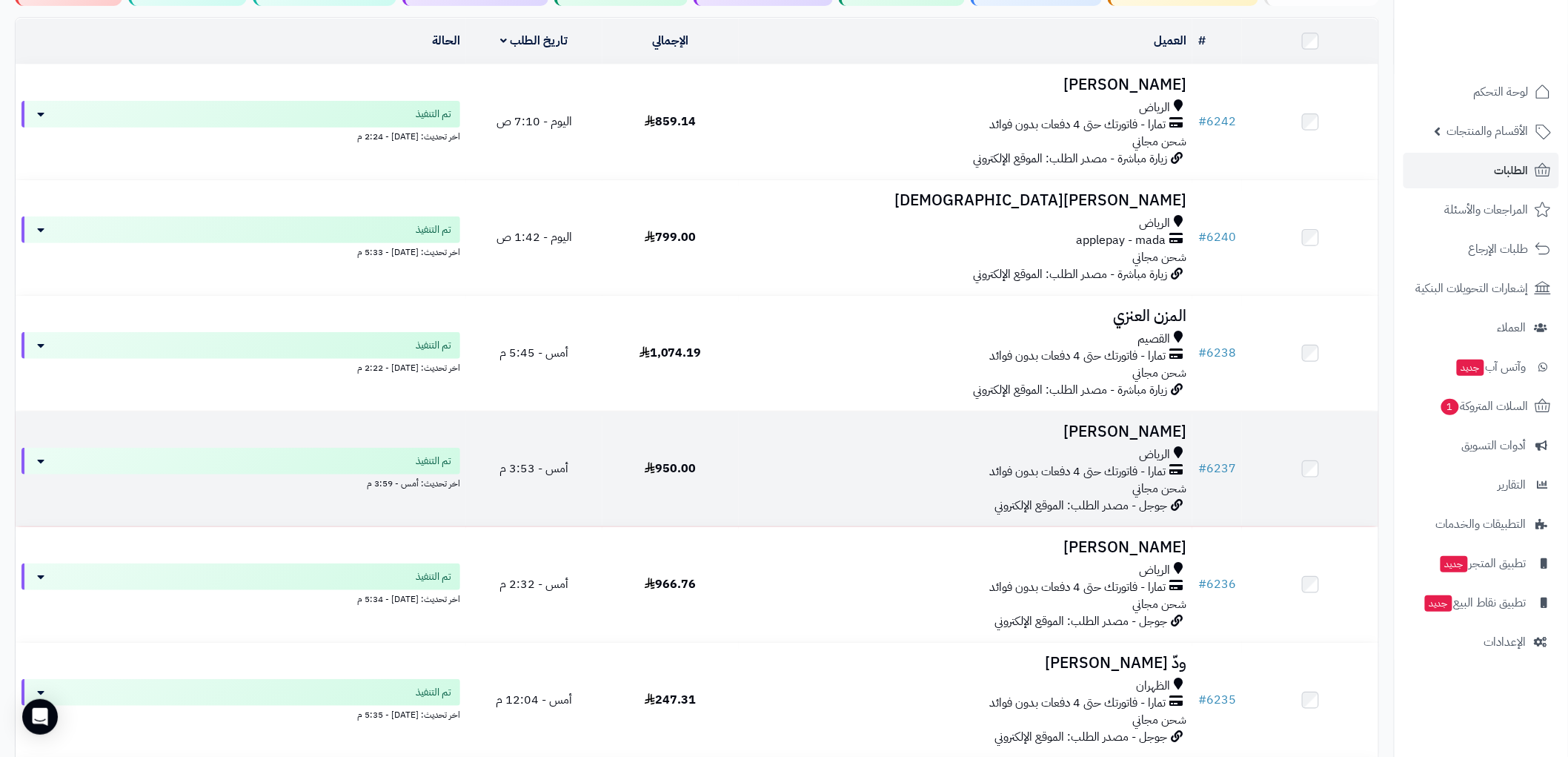
click at [1011, 434] on h3 "[PERSON_NAME]" at bounding box center [965, 431] width 442 height 17
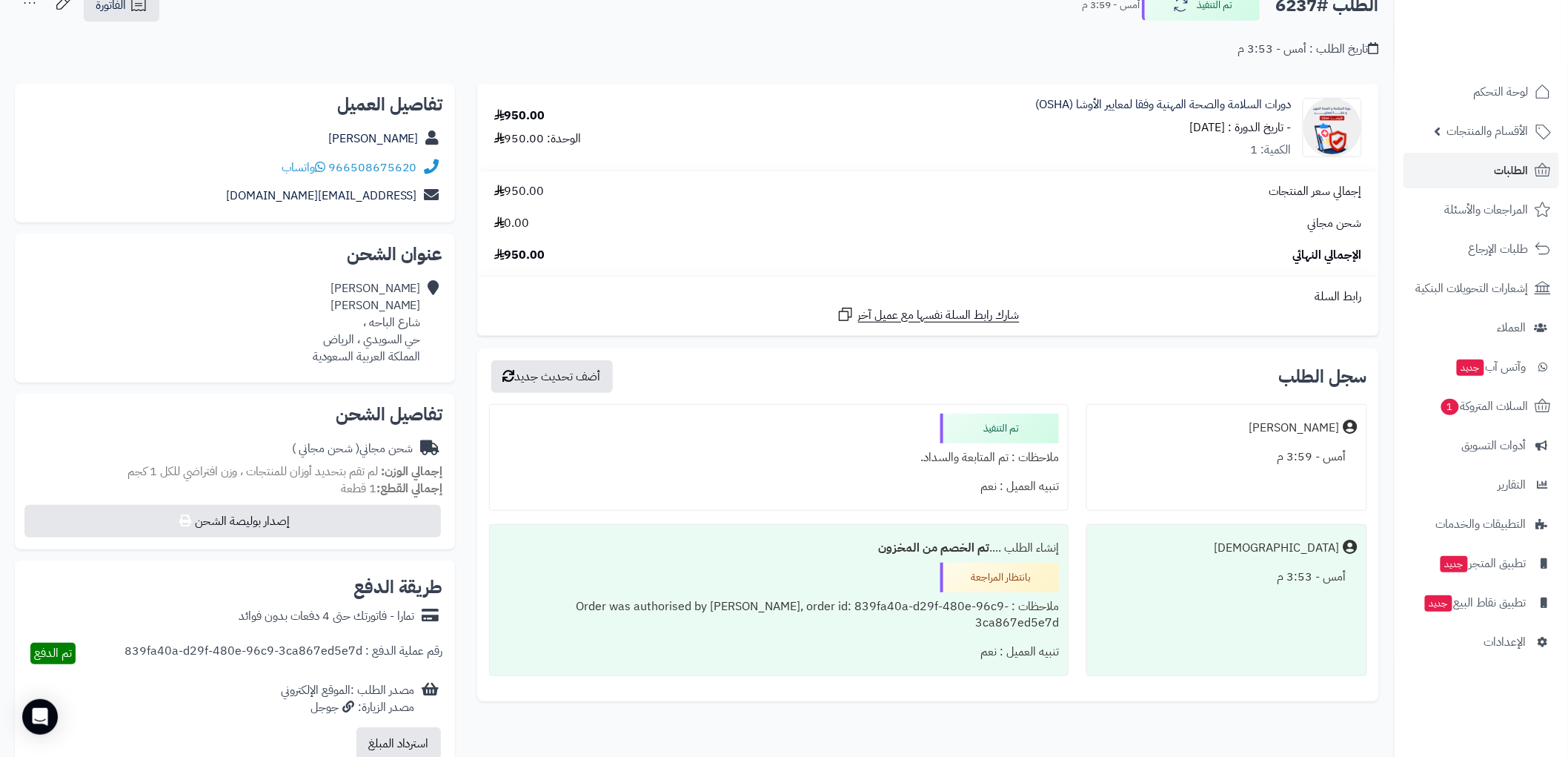
scroll to position [140, 0]
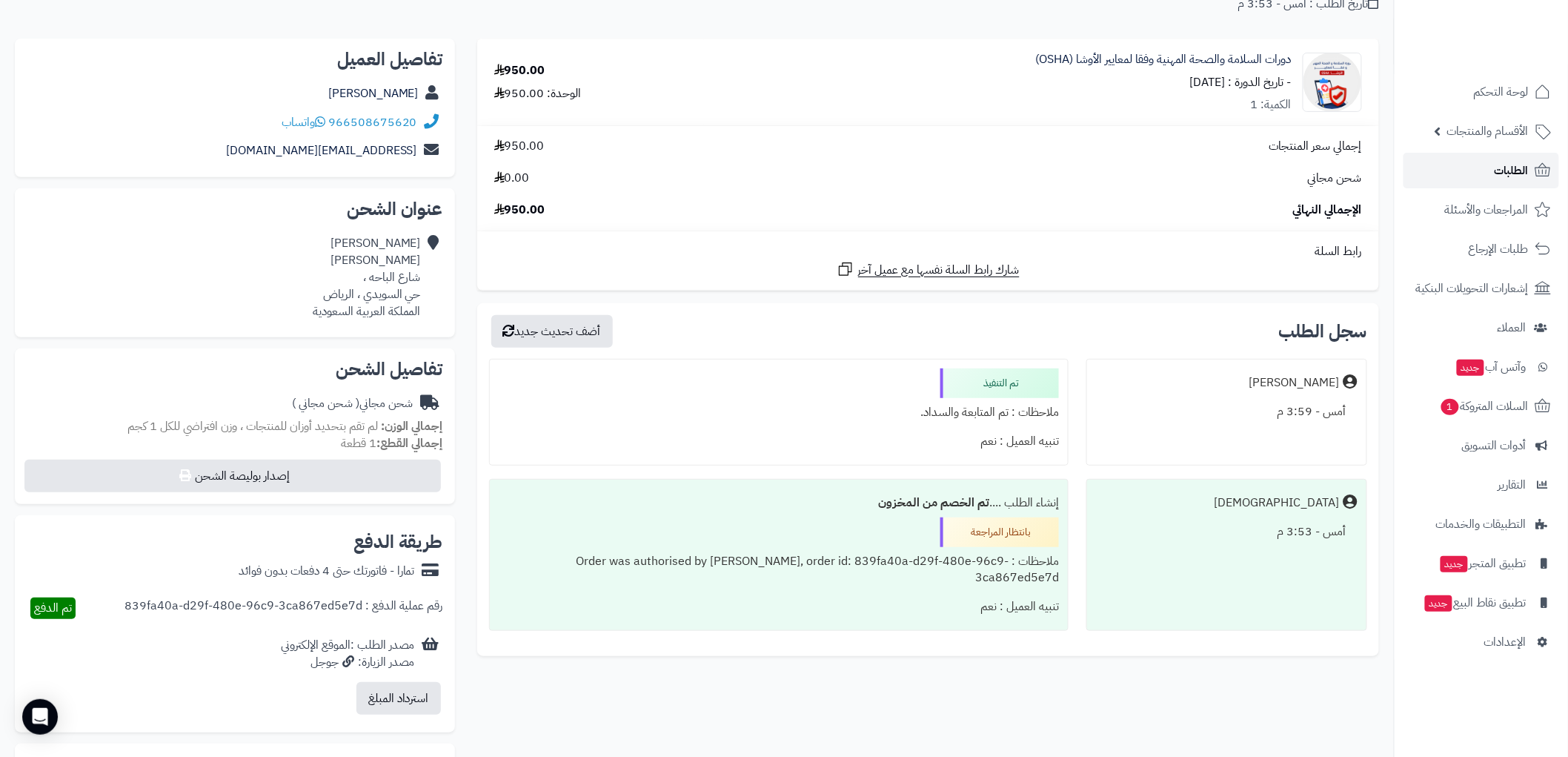
click at [1517, 167] on span "الطلبات" at bounding box center [1512, 171] width 34 height 21
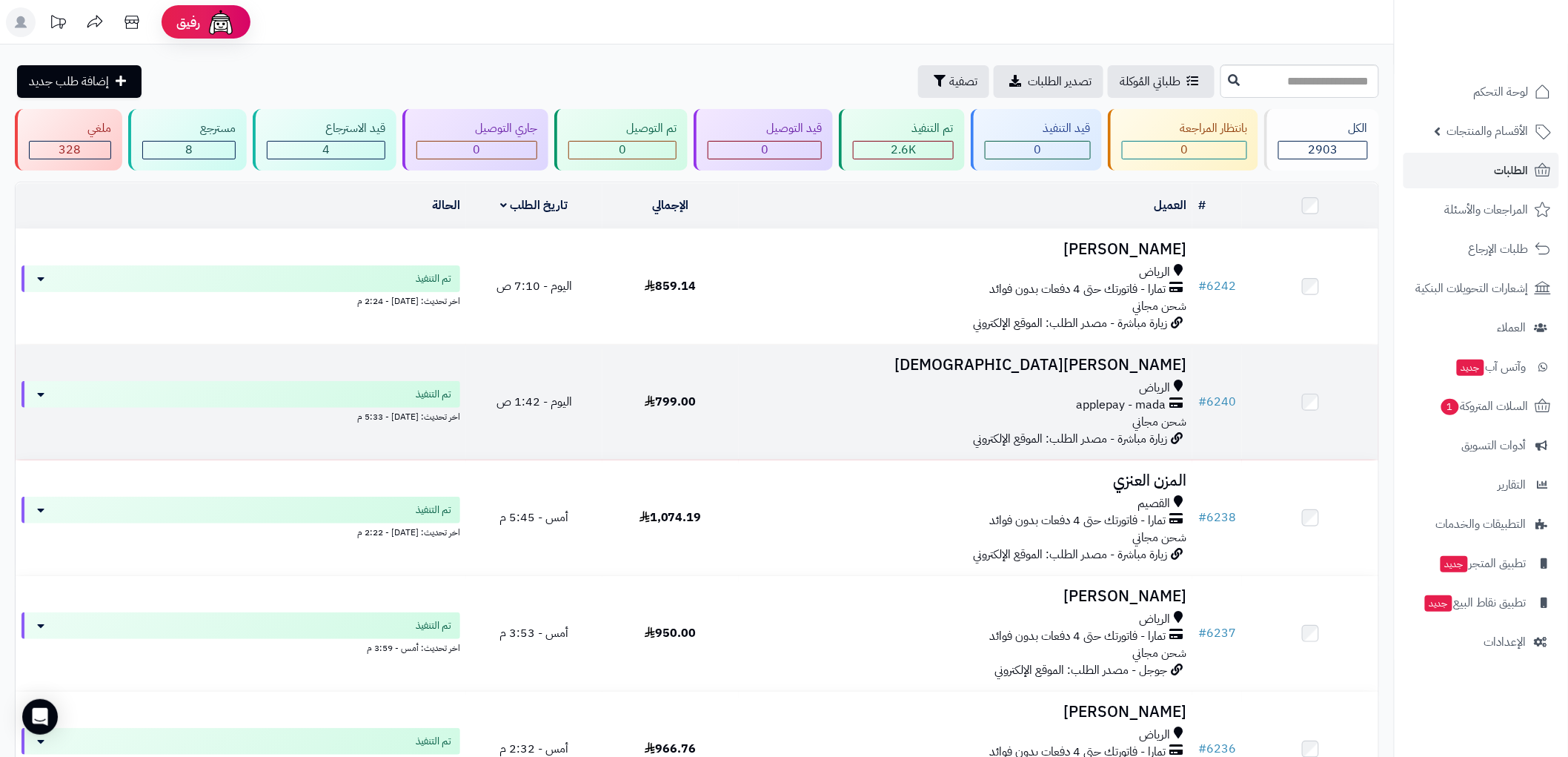
scroll to position [662, 0]
